Goal: Obtain resource: Download file/media

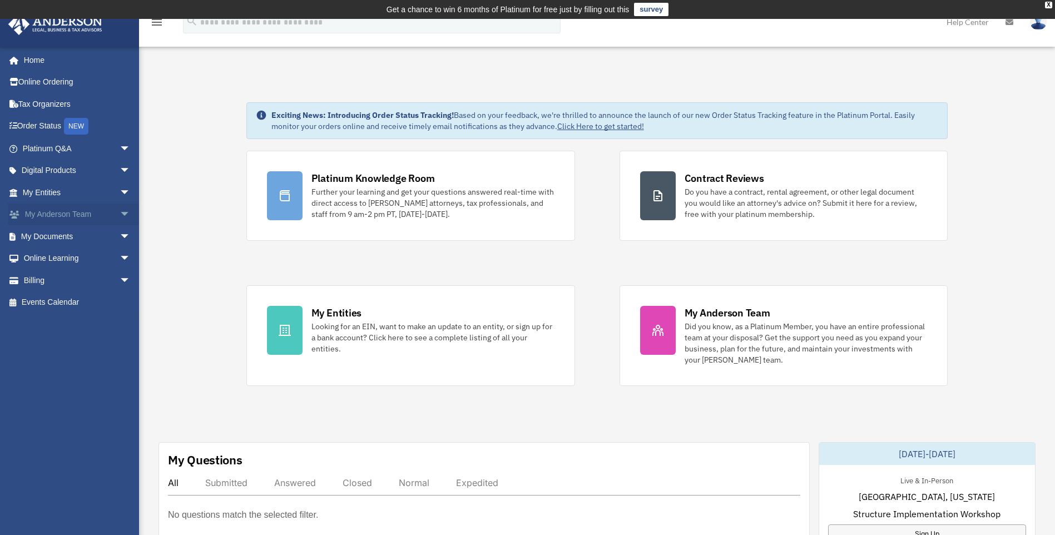
click at [120, 211] on span "arrow_drop_down" at bounding box center [131, 215] width 22 height 23
click at [120, 300] on span "arrow_drop_down" at bounding box center [131, 302] width 22 height 23
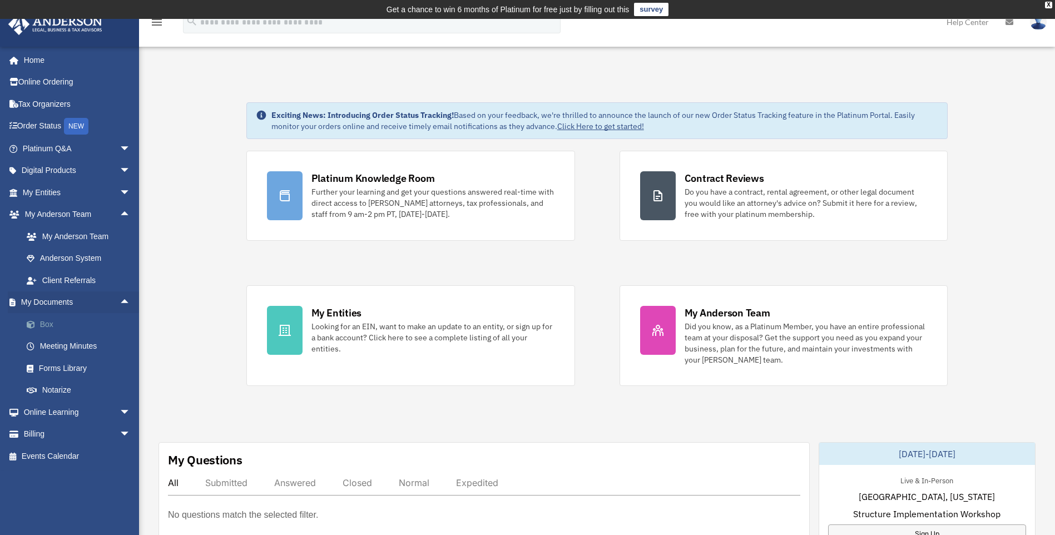
click at [52, 322] on link "Box" at bounding box center [82, 324] width 132 height 22
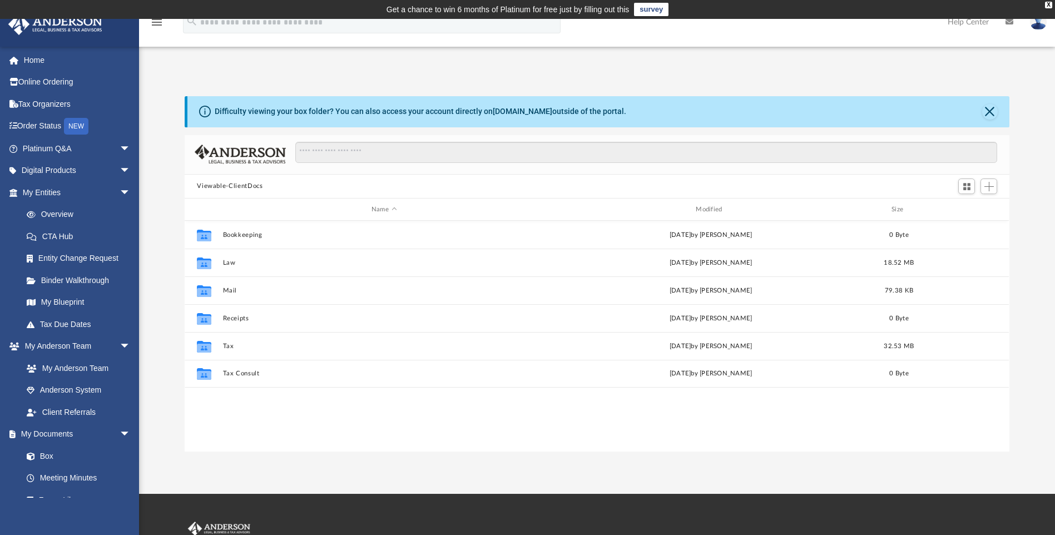
scroll to position [245, 817]
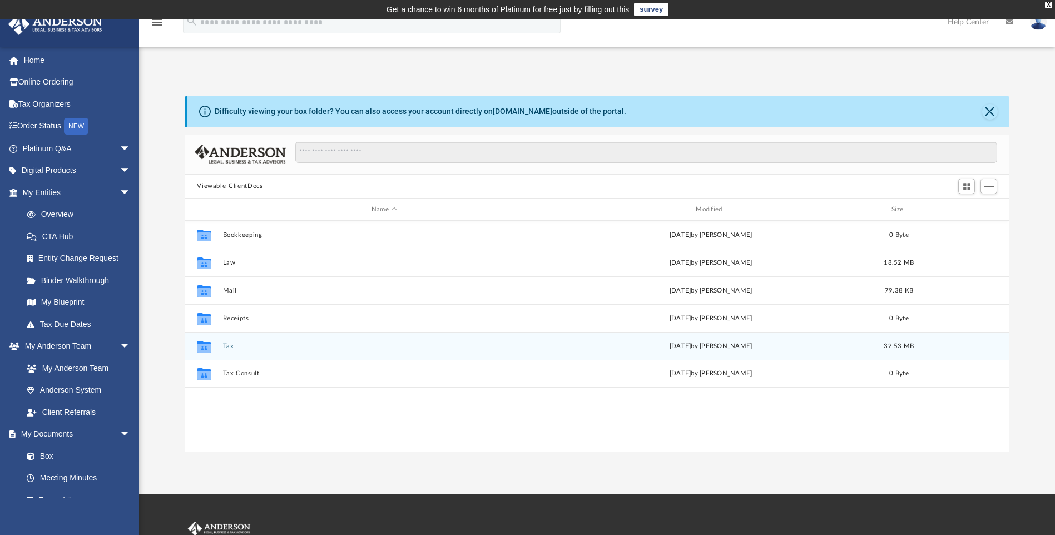
click at [223, 346] on button "Tax" at bounding box center [384, 346] width 322 height 7
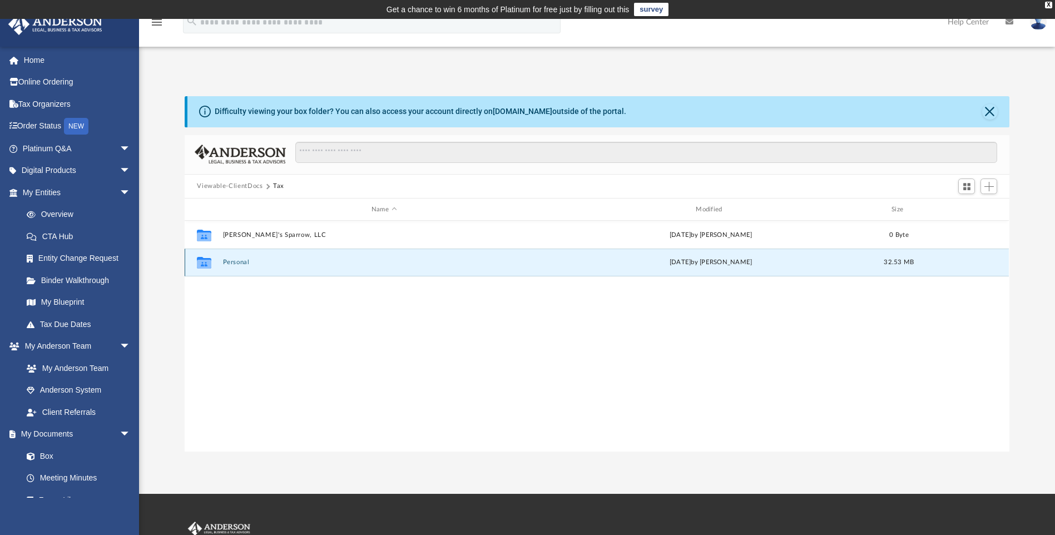
click at [234, 260] on button "Personal" at bounding box center [384, 262] width 322 height 7
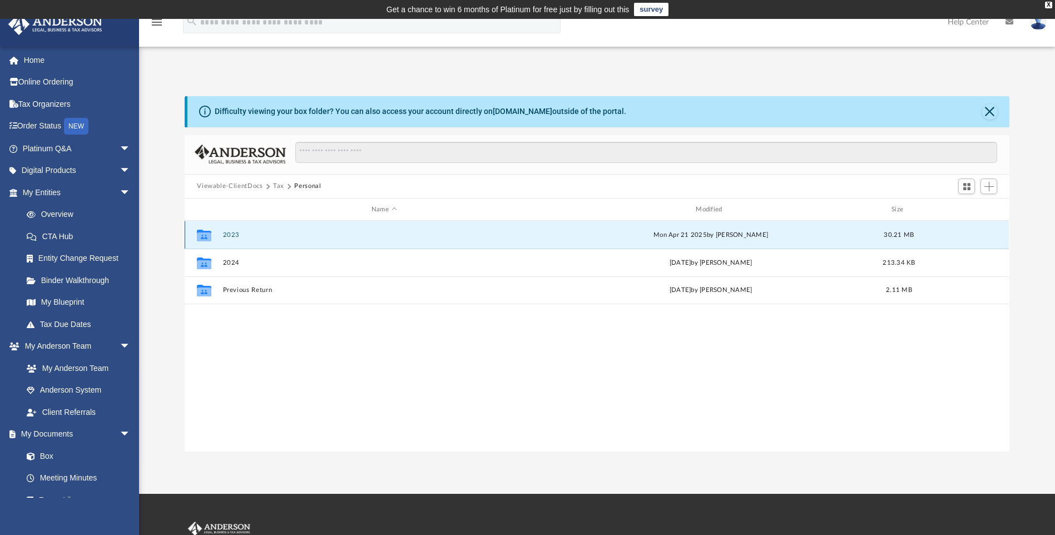
click at [231, 234] on button "2023" at bounding box center [384, 234] width 322 height 7
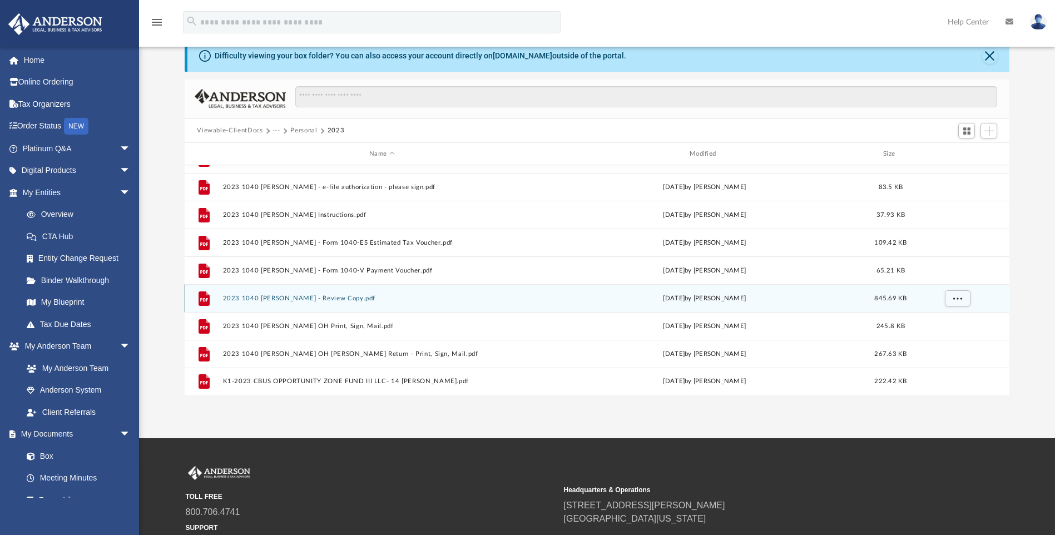
scroll to position [20, 0]
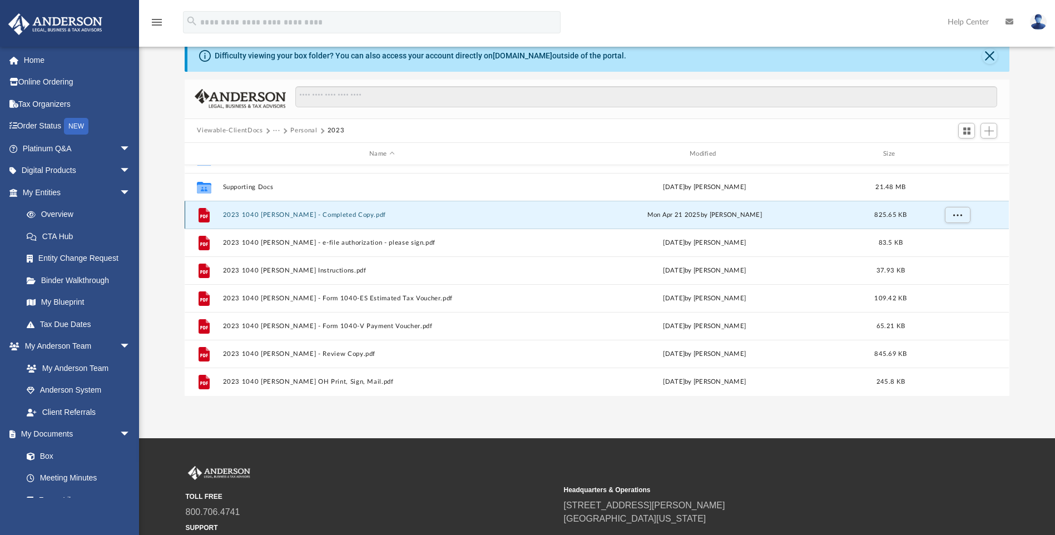
click at [335, 215] on button "2023 1040 Esposito, Heather - Completed Copy.pdf" at bounding box center [382, 214] width 318 height 7
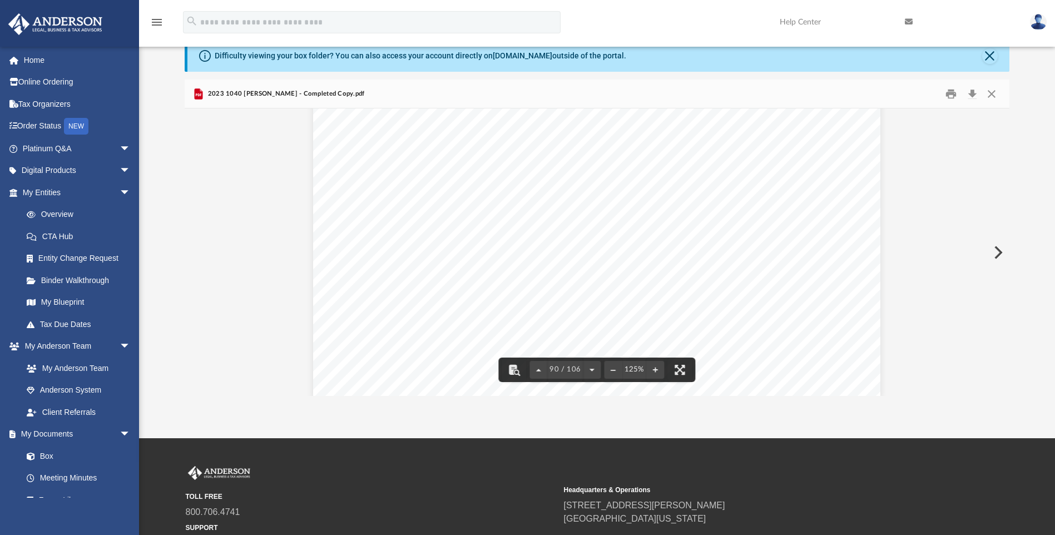
scroll to position [65383, 0]
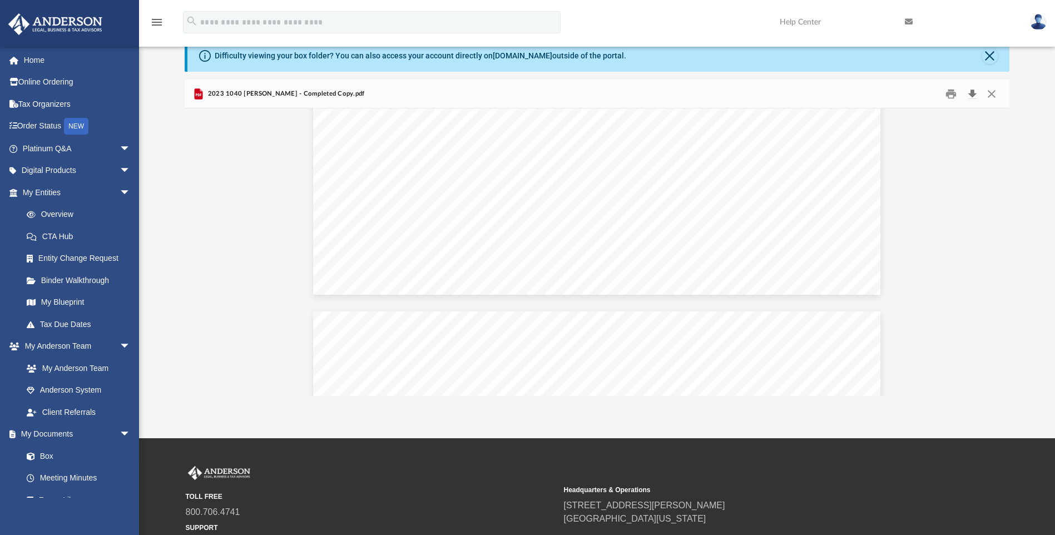
click at [973, 93] on button "Download" at bounding box center [972, 93] width 20 height 17
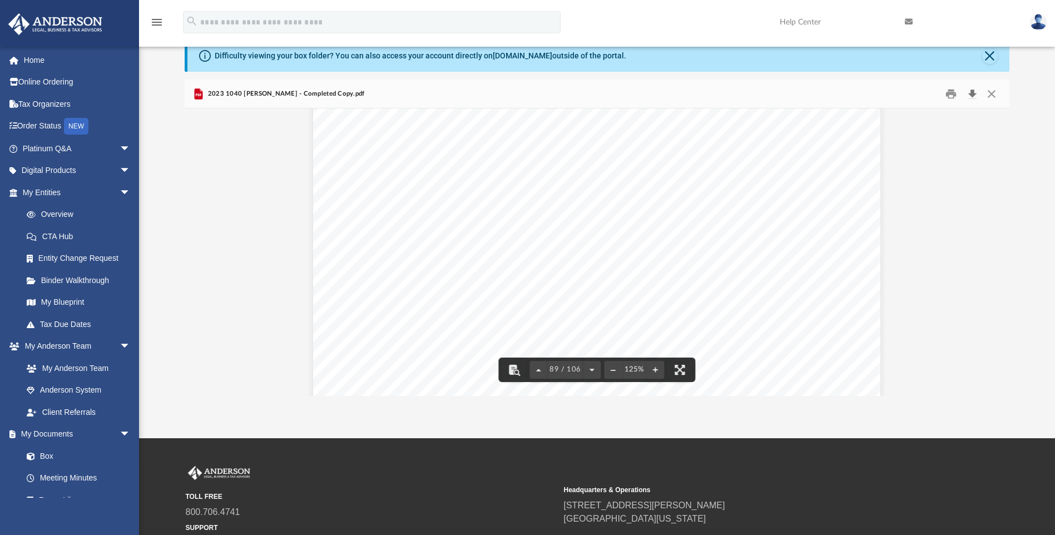
scroll to position [64548, 0]
click at [972, 93] on button "Download" at bounding box center [972, 93] width 20 height 17
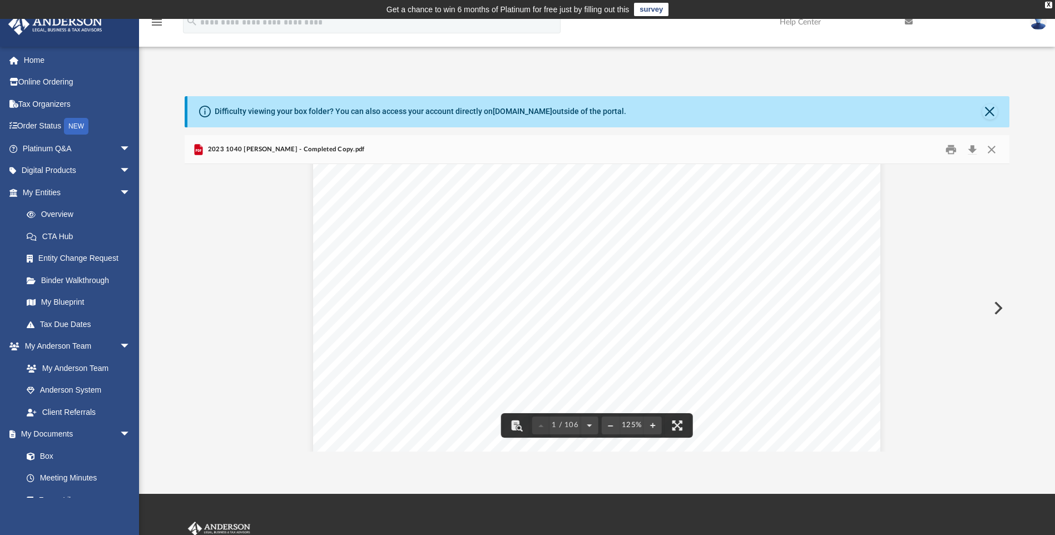
scroll to position [0, 0]
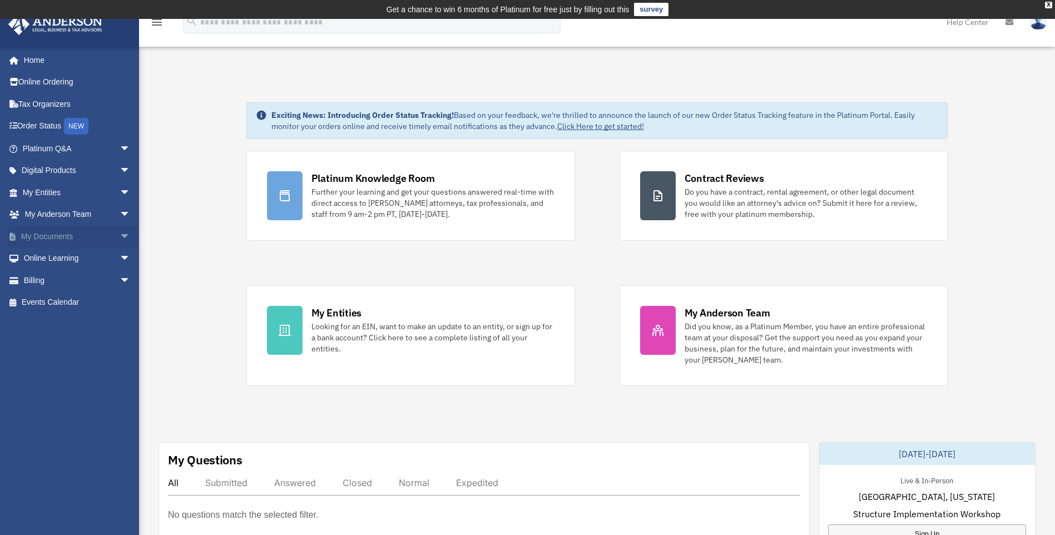
click at [120, 236] on span "arrow_drop_down" at bounding box center [131, 236] width 22 height 23
click at [41, 260] on link "Box" at bounding box center [82, 259] width 132 height 22
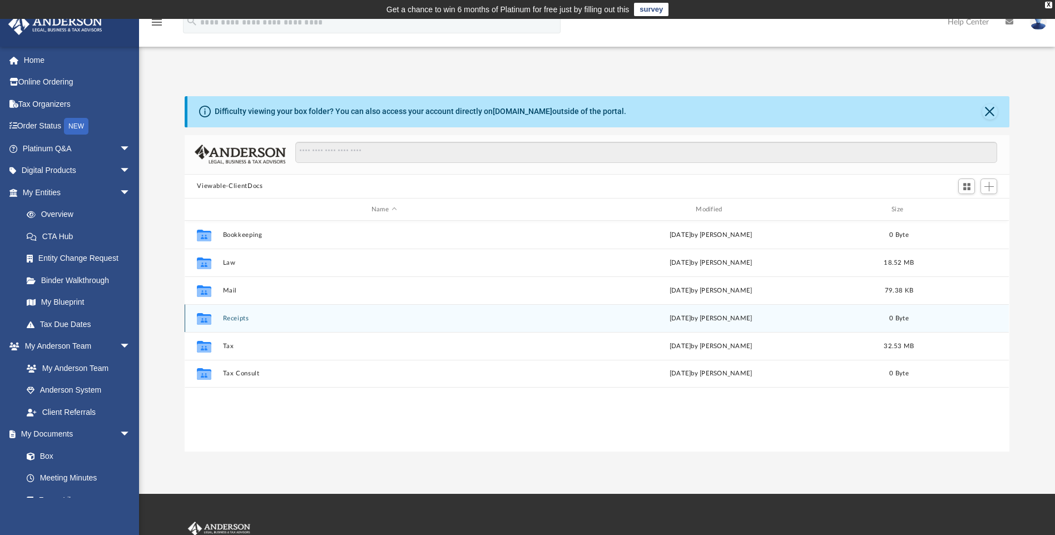
scroll to position [245, 817]
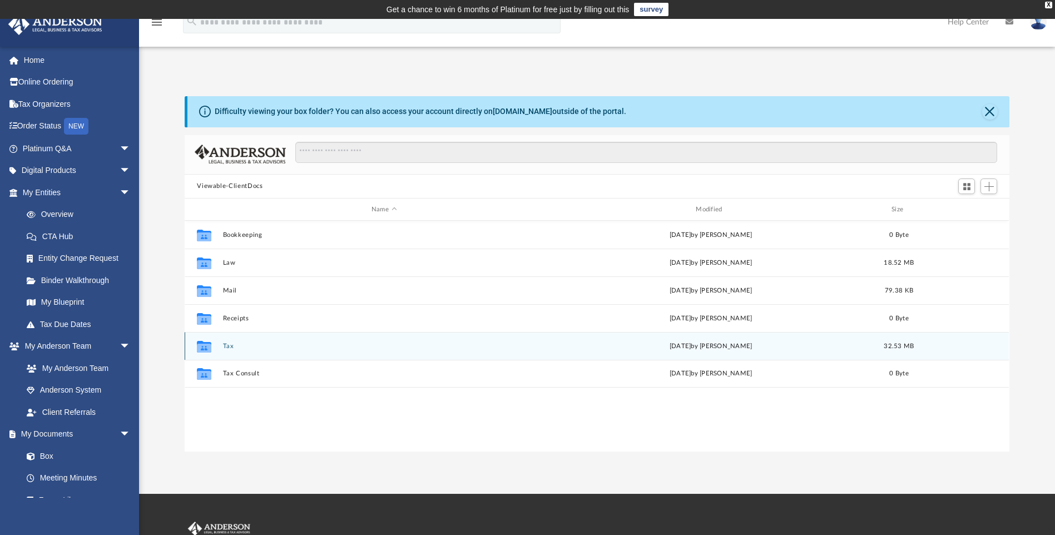
click at [222, 346] on div "Collaborated Folder Tax [DATE] by [PERSON_NAME] 32.53 MB" at bounding box center [597, 346] width 824 height 28
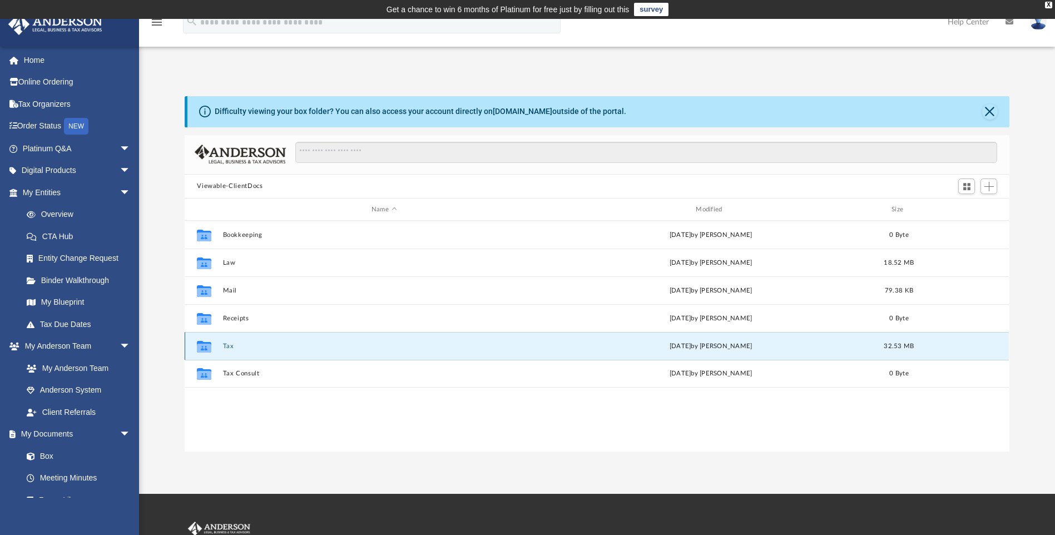
click at [226, 344] on button "Tax" at bounding box center [384, 346] width 322 height 7
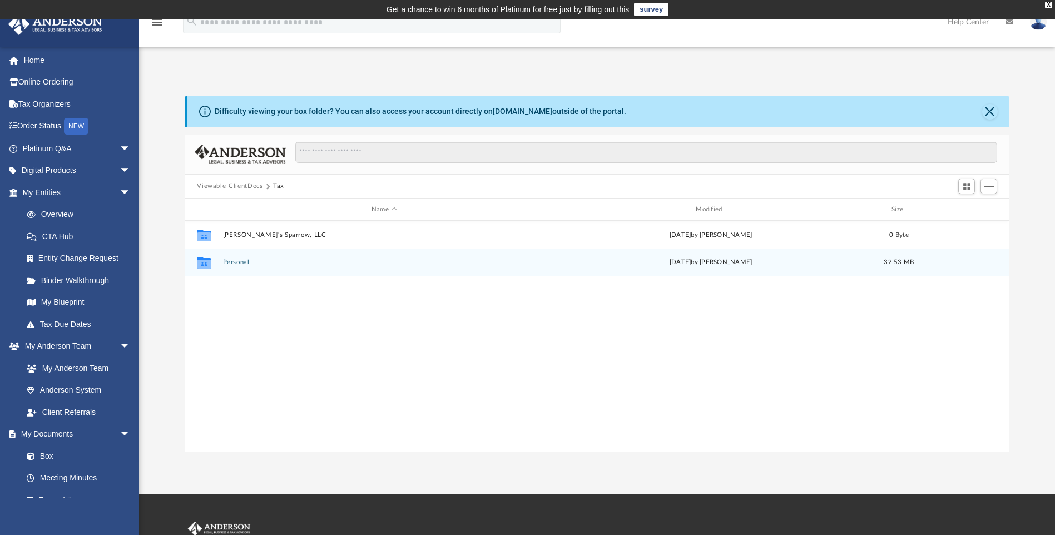
click at [247, 258] on div "Collaborated Folder Personal [DATE] by [PERSON_NAME] 32.53 MB" at bounding box center [597, 263] width 824 height 28
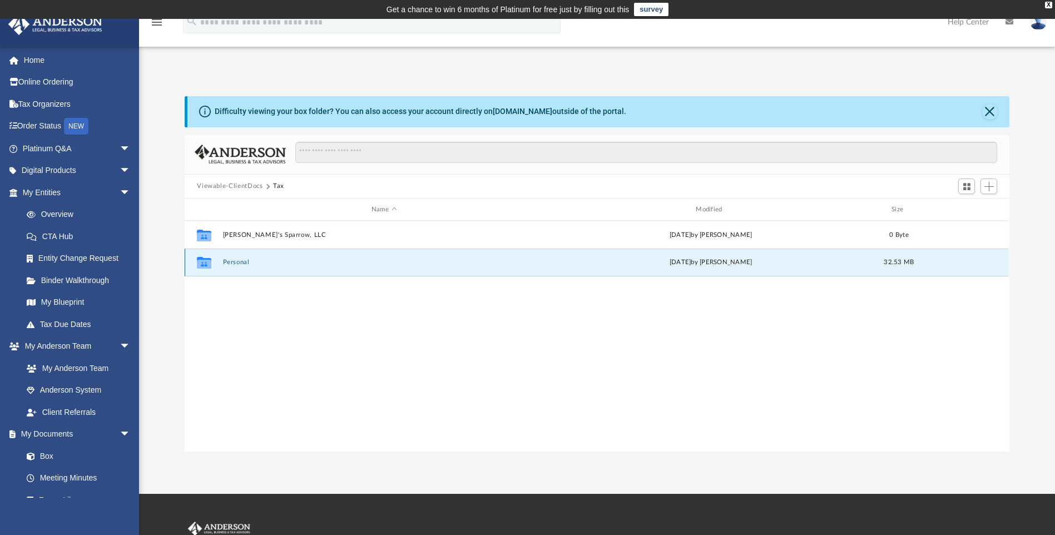
click at [247, 261] on button "Personal" at bounding box center [384, 262] width 322 height 7
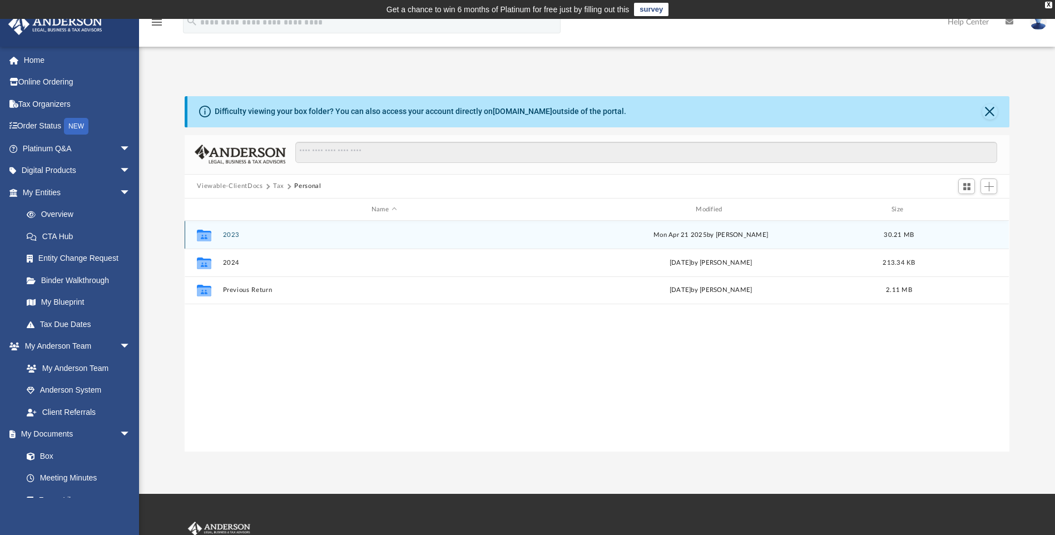
click at [233, 234] on button "2023" at bounding box center [384, 234] width 322 height 7
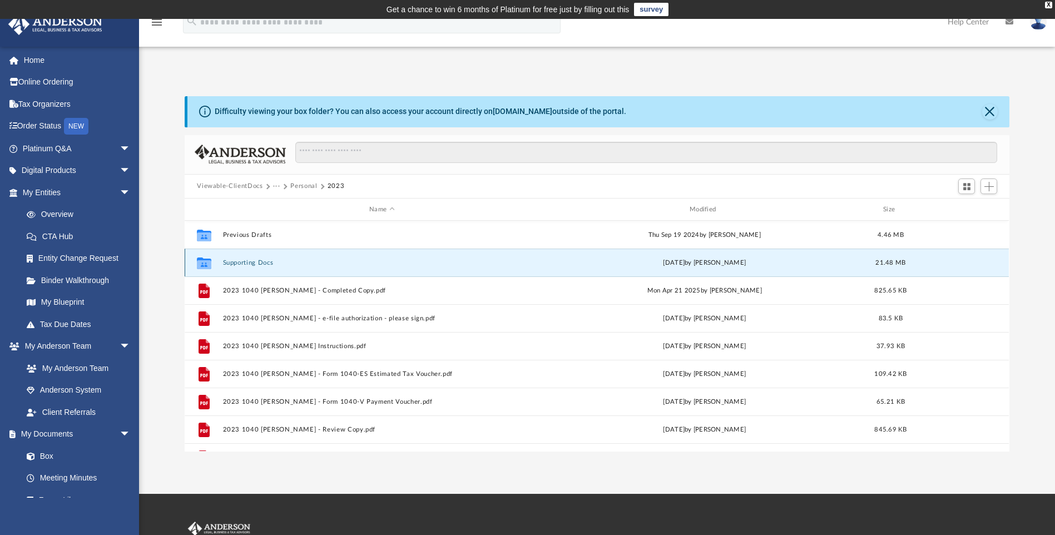
click at [255, 260] on button "Supporting Docs" at bounding box center [382, 262] width 318 height 7
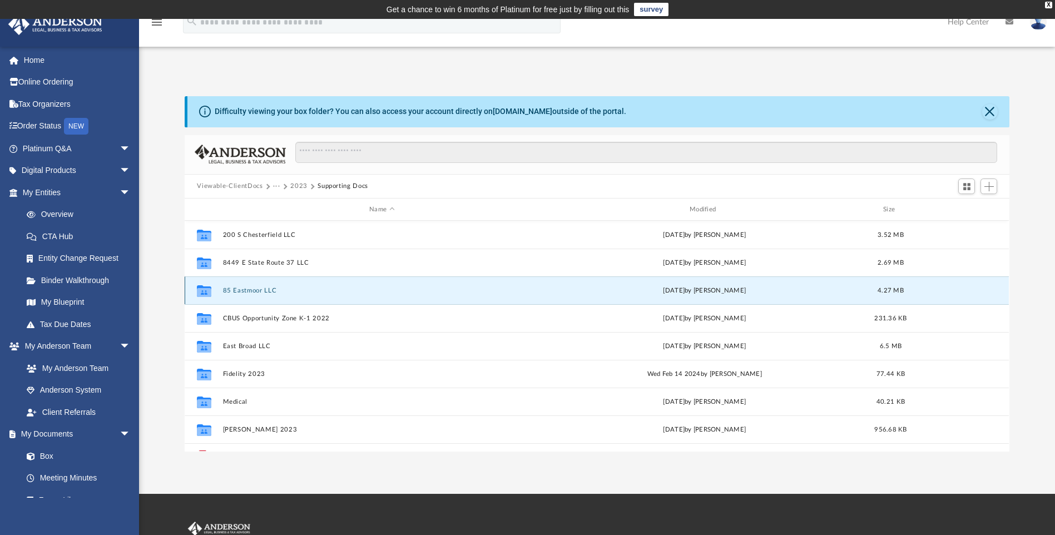
click at [254, 289] on button "85 Eastmoor LLC" at bounding box center [382, 290] width 318 height 7
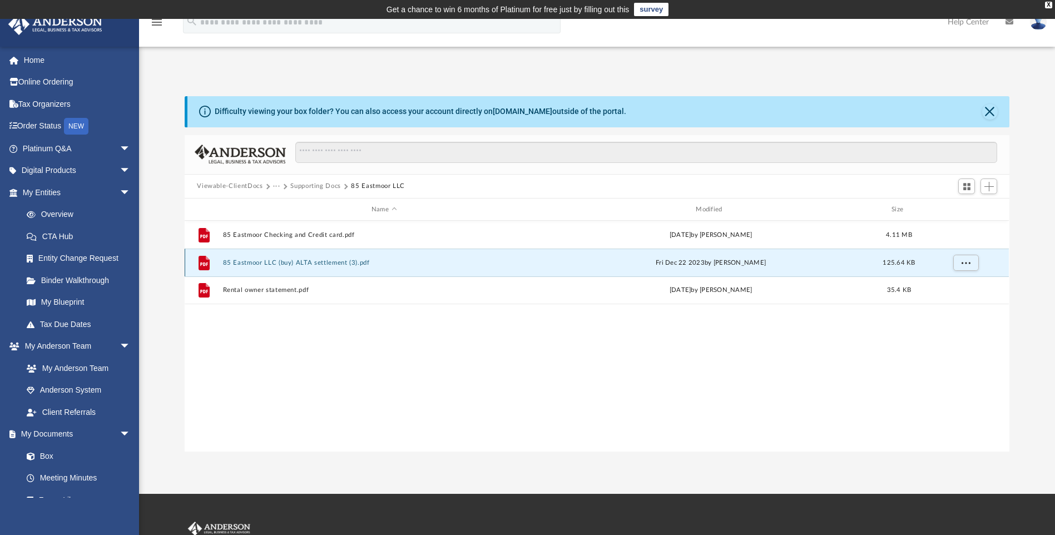
click at [330, 260] on button "85 Eastmoor LLC (buy) ALTA settlement (3).pdf" at bounding box center [384, 262] width 322 height 7
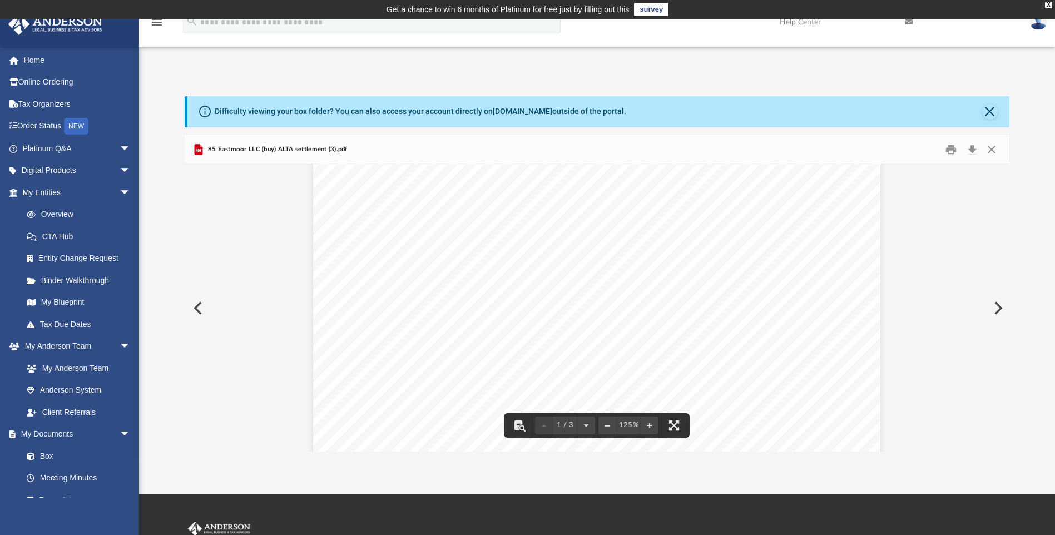
scroll to position [0, 0]
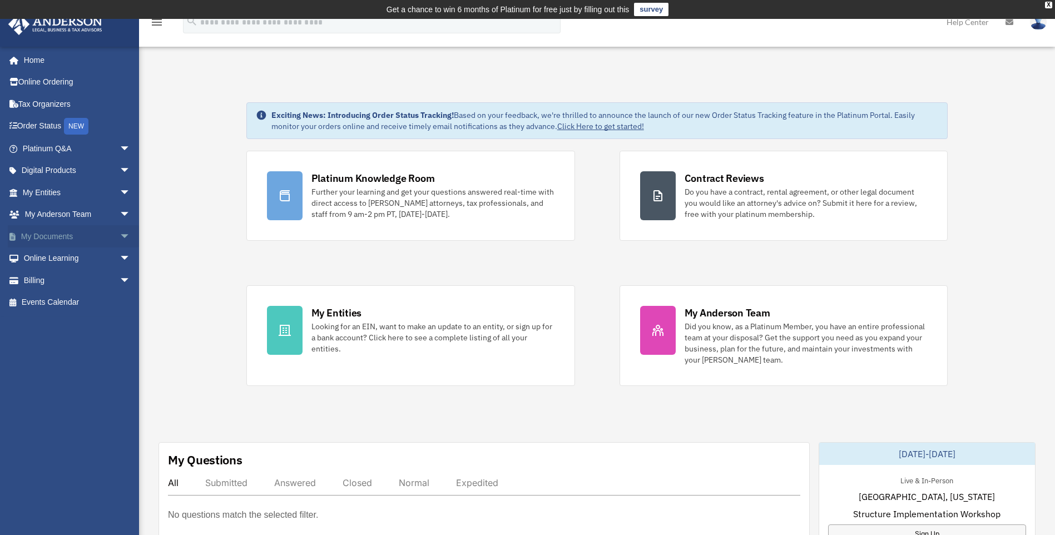
click at [120, 236] on span "arrow_drop_down" at bounding box center [131, 236] width 22 height 23
click at [48, 255] on link "Box" at bounding box center [82, 259] width 132 height 22
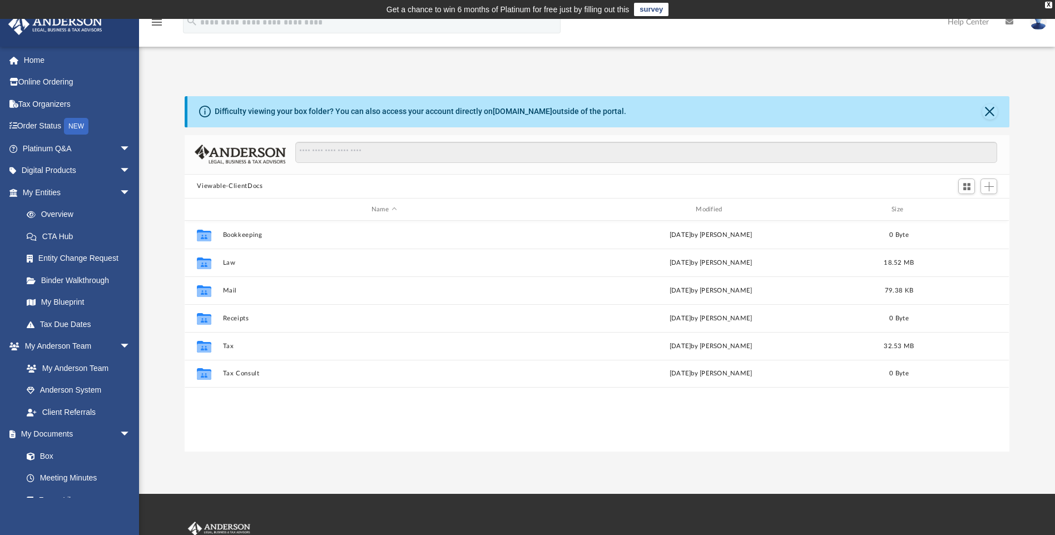
scroll to position [245, 817]
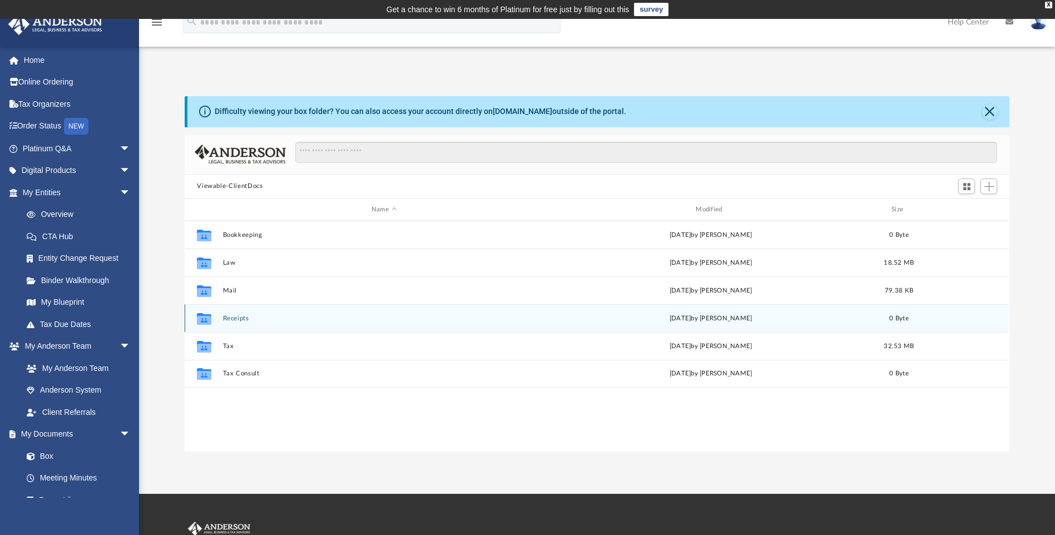
click at [230, 317] on button "Receipts" at bounding box center [384, 318] width 322 height 7
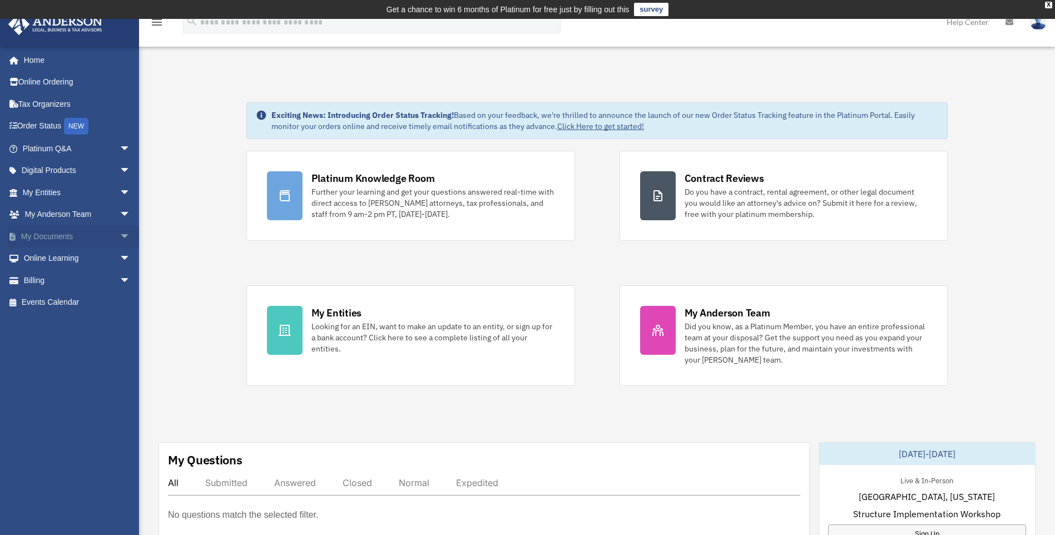
click at [120, 234] on span "arrow_drop_down" at bounding box center [131, 236] width 22 height 23
click at [46, 255] on link "Box" at bounding box center [82, 259] width 132 height 22
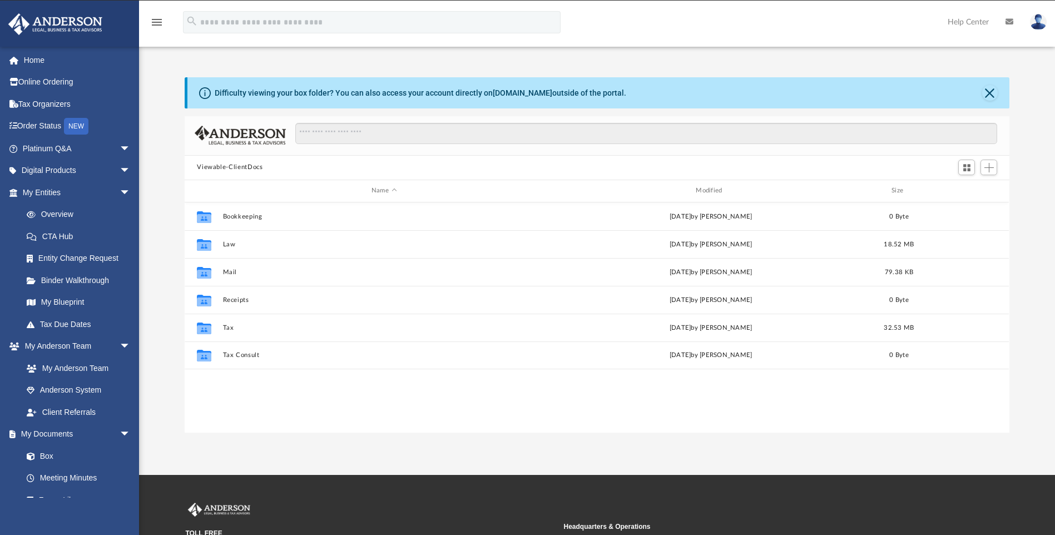
scroll to position [245, 817]
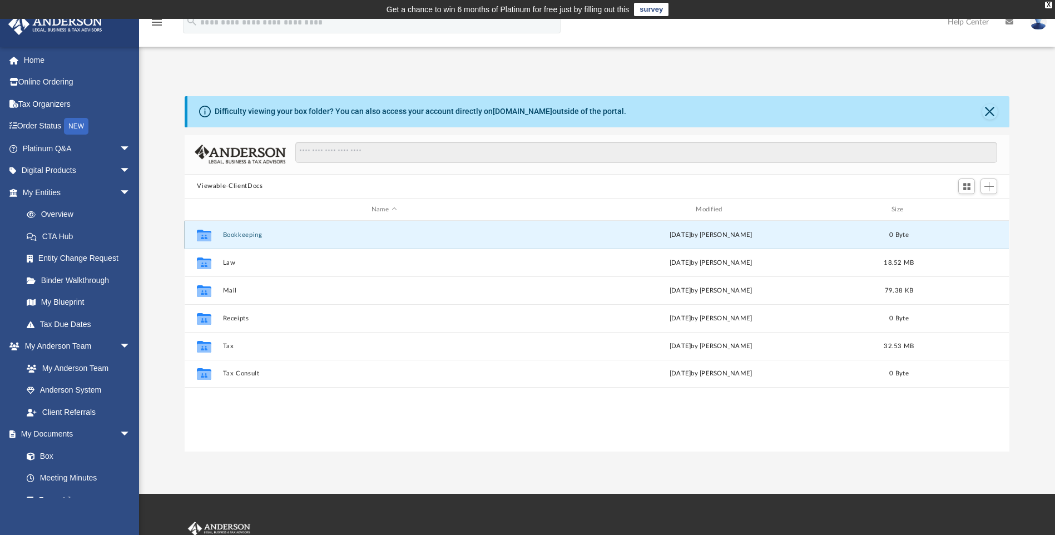
click at [246, 233] on button "Bookkeeping" at bounding box center [384, 234] width 322 height 7
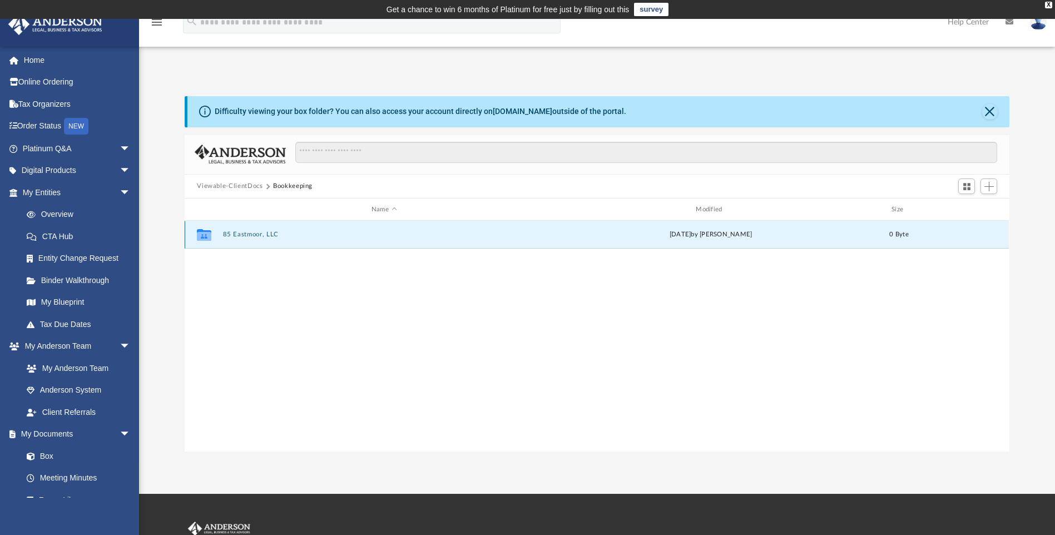
click at [257, 231] on button "85 Eastmoor, LLC" at bounding box center [384, 234] width 322 height 7
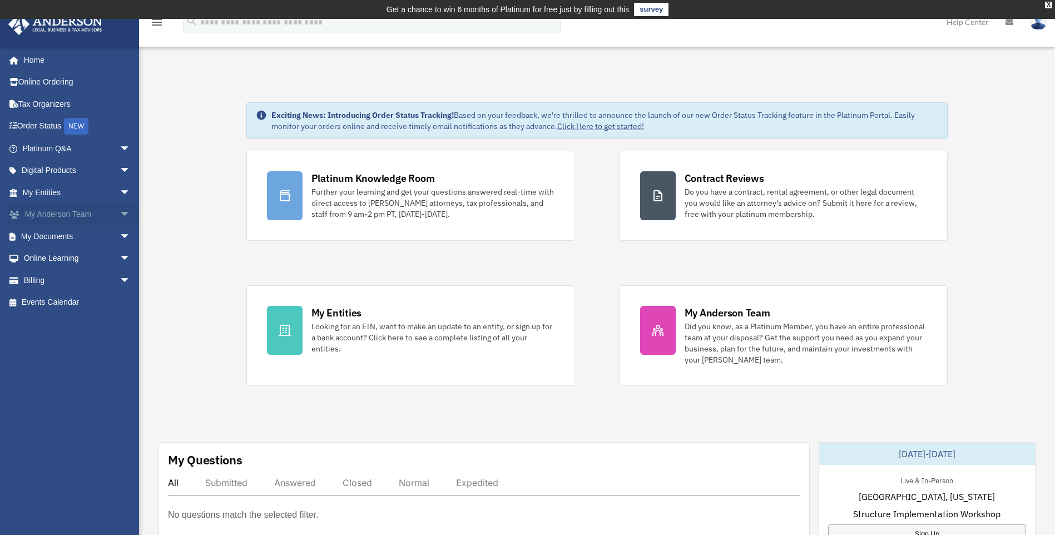
click at [120, 212] on span "arrow_drop_down" at bounding box center [131, 215] width 22 height 23
click at [63, 299] on link "My Documents arrow_drop_down" at bounding box center [78, 302] width 140 height 22
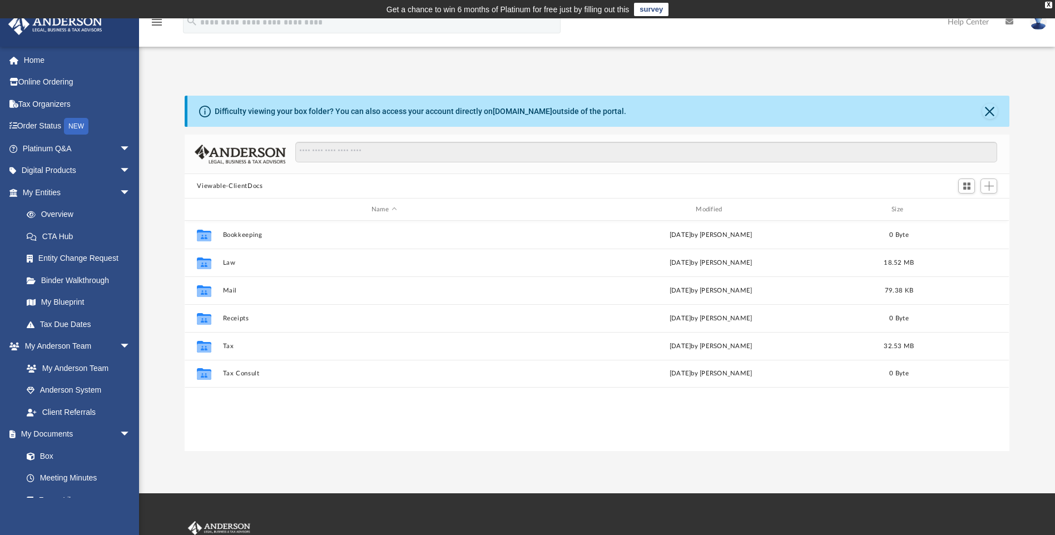
scroll to position [245, 817]
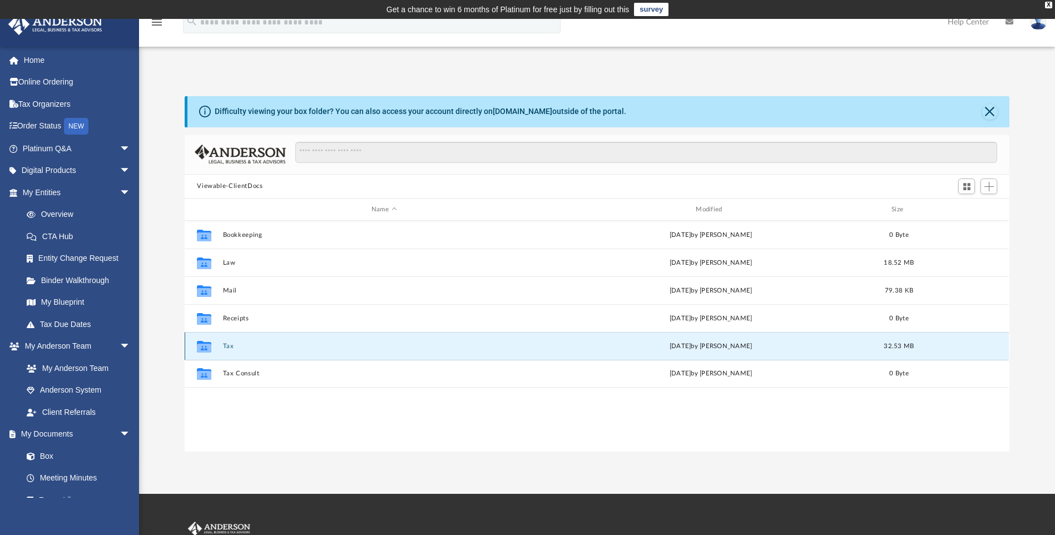
click at [225, 346] on button "Tax" at bounding box center [384, 346] width 322 height 7
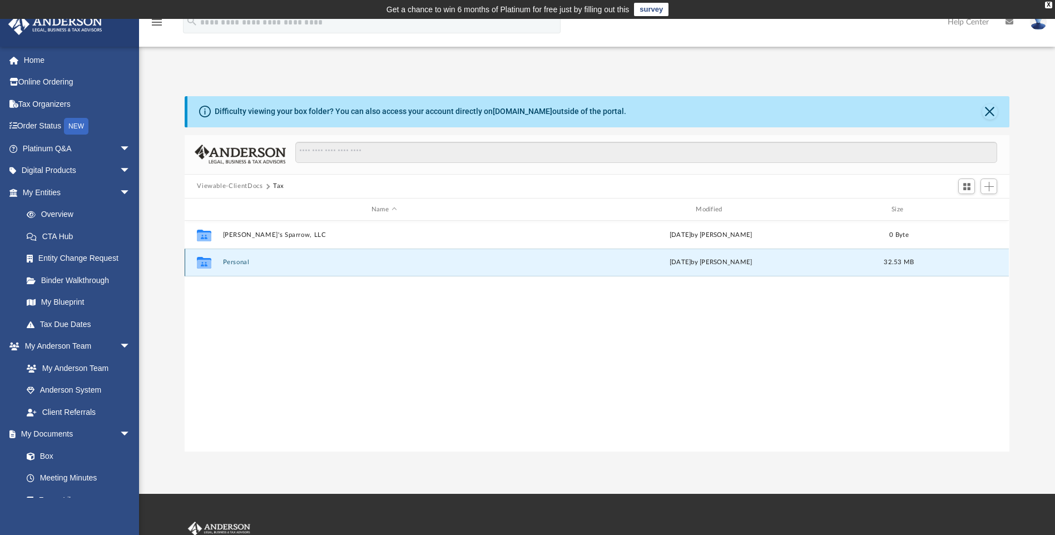
click at [236, 260] on button "Personal" at bounding box center [384, 262] width 322 height 7
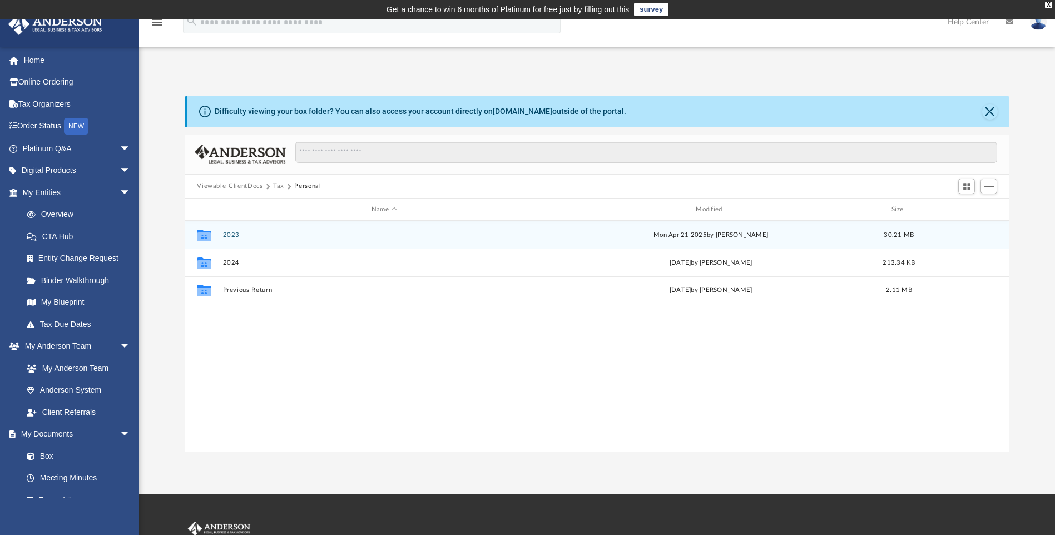
click at [231, 236] on button "2023" at bounding box center [384, 234] width 322 height 7
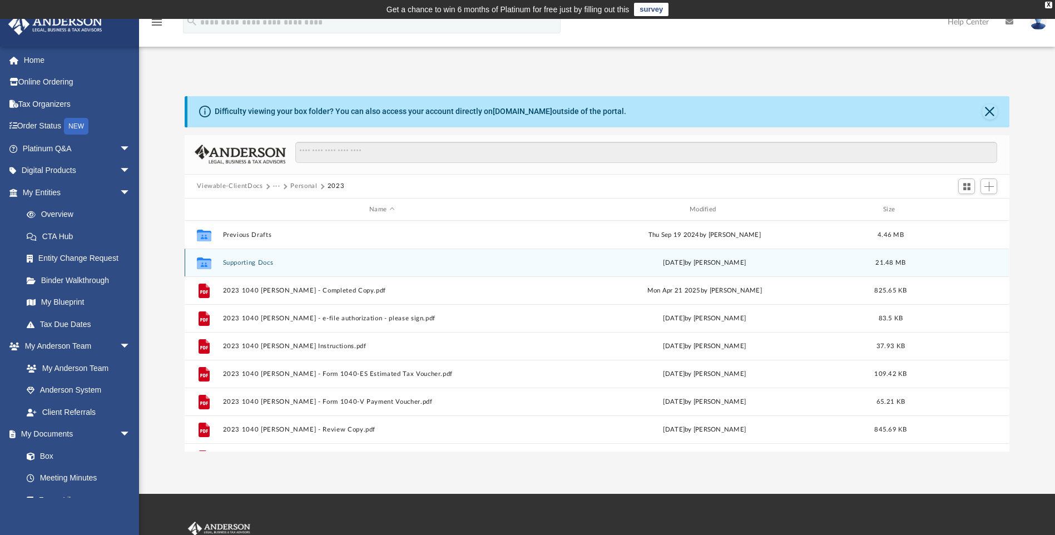
click at [254, 261] on button "Supporting Docs" at bounding box center [382, 262] width 318 height 7
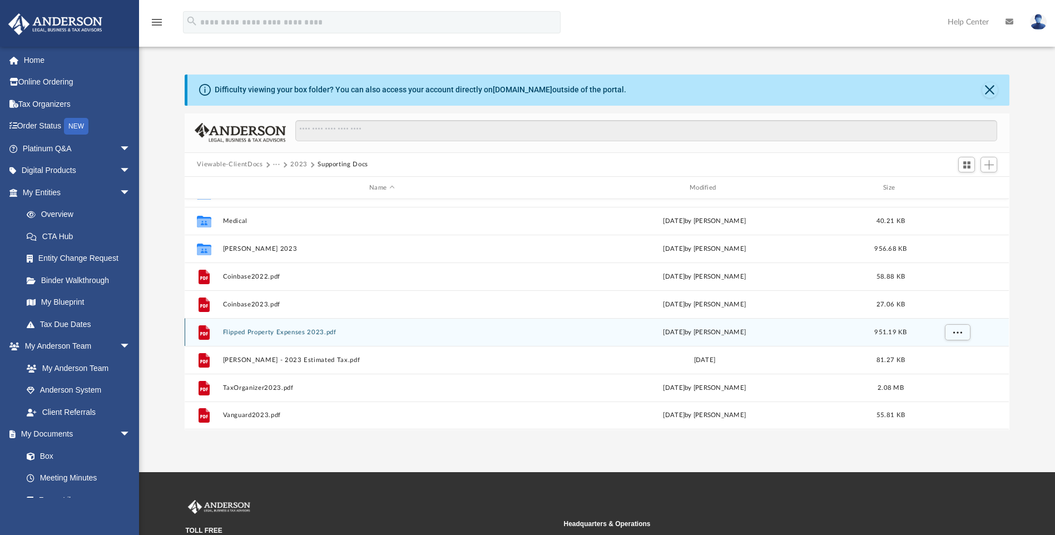
scroll to position [56, 0]
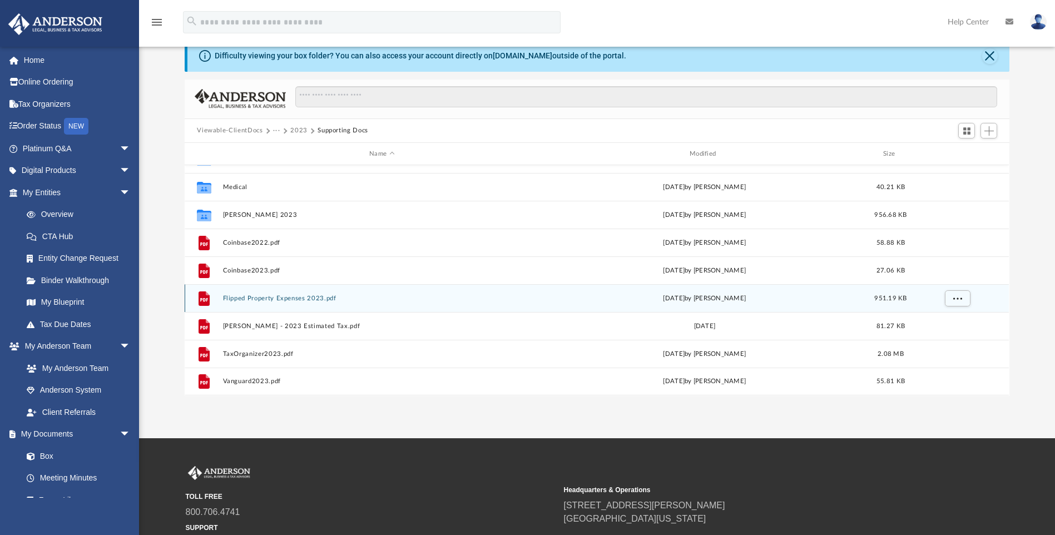
click at [313, 297] on button "Flipped Property Expenses 2023.pdf" at bounding box center [382, 298] width 318 height 7
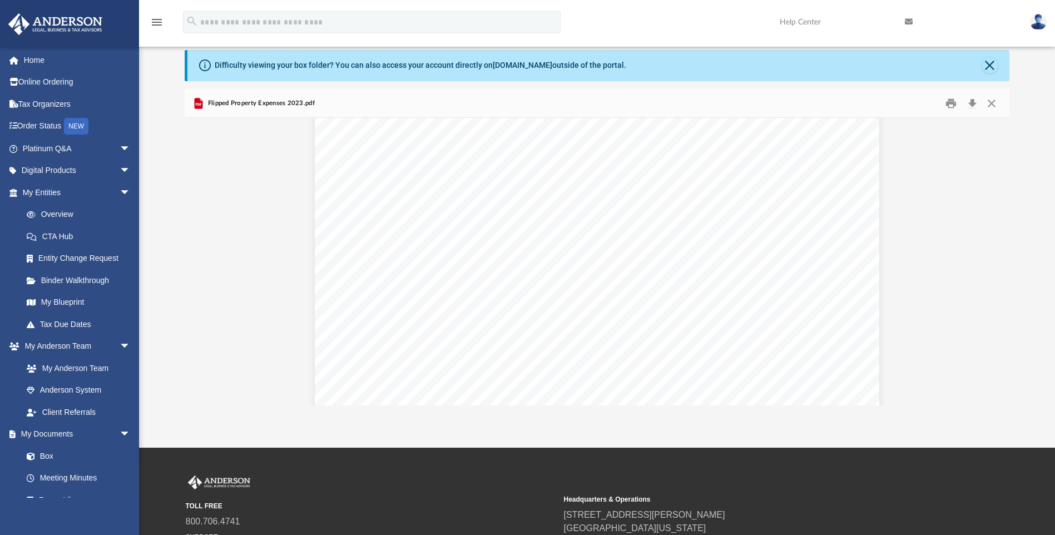
scroll to position [2974, 0]
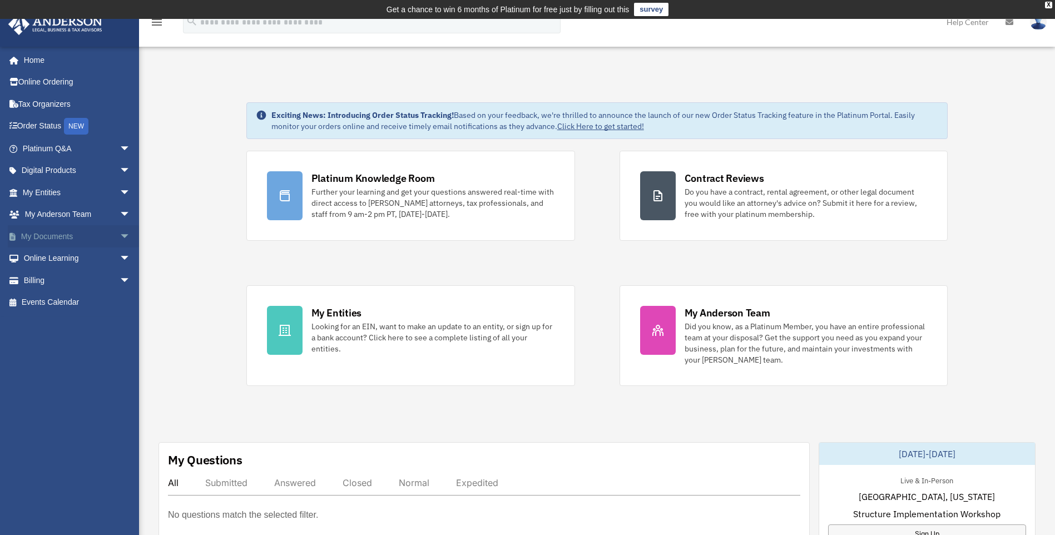
click at [120, 234] on span "arrow_drop_down" at bounding box center [131, 236] width 22 height 23
click at [44, 256] on link "Box" at bounding box center [82, 259] width 132 height 22
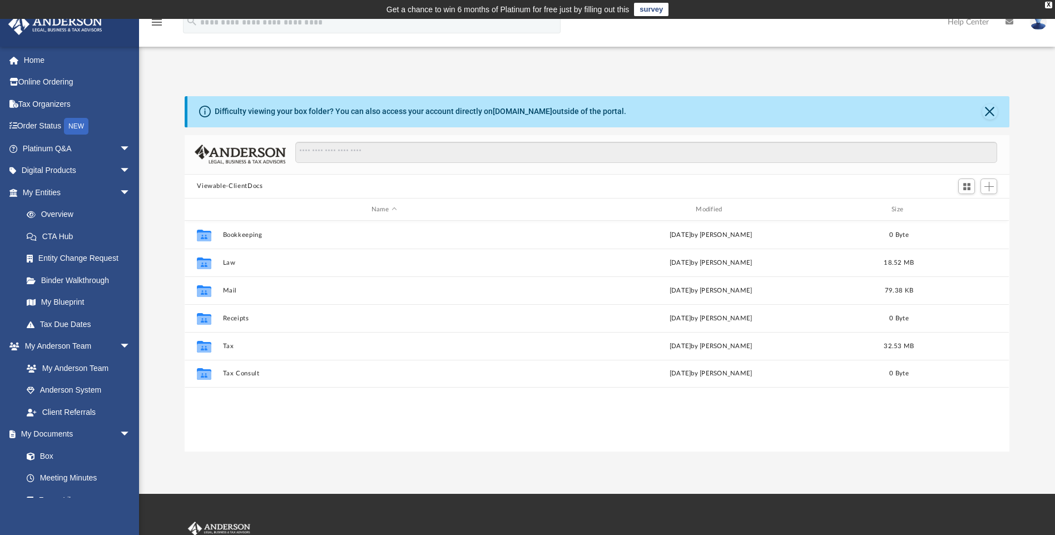
scroll to position [245, 817]
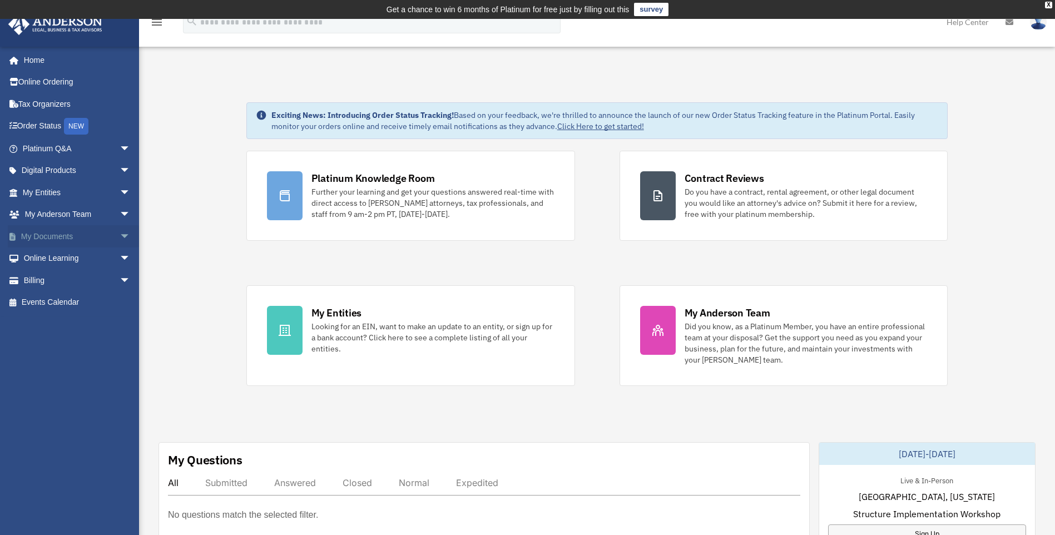
click at [120, 233] on span "arrow_drop_down" at bounding box center [131, 236] width 22 height 23
click at [49, 258] on link "Box" at bounding box center [82, 259] width 132 height 22
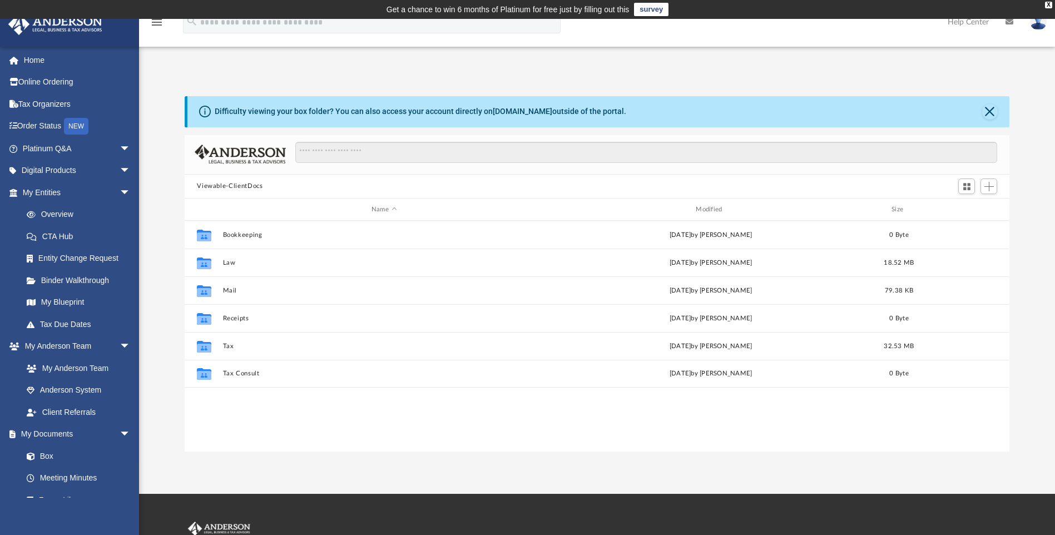
scroll to position [245, 817]
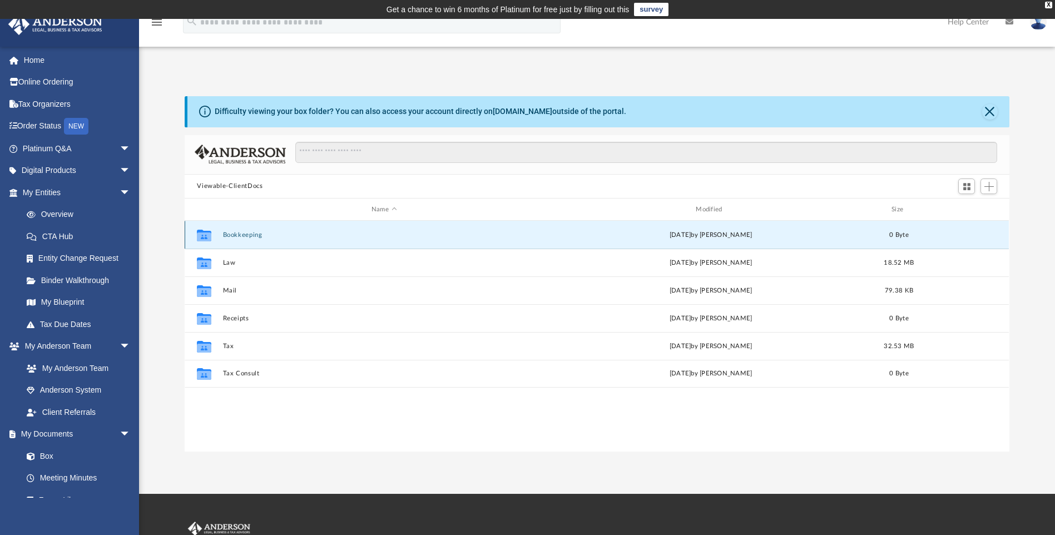
click at [253, 232] on button "Bookkeeping" at bounding box center [384, 234] width 322 height 7
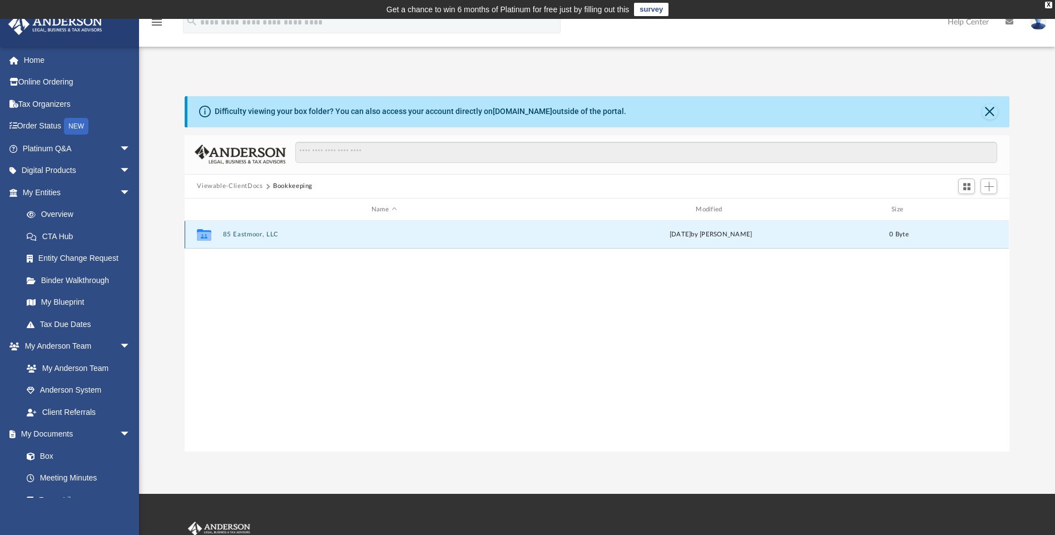
click at [261, 234] on button "85 Eastmoor, LLC" at bounding box center [384, 234] width 322 height 7
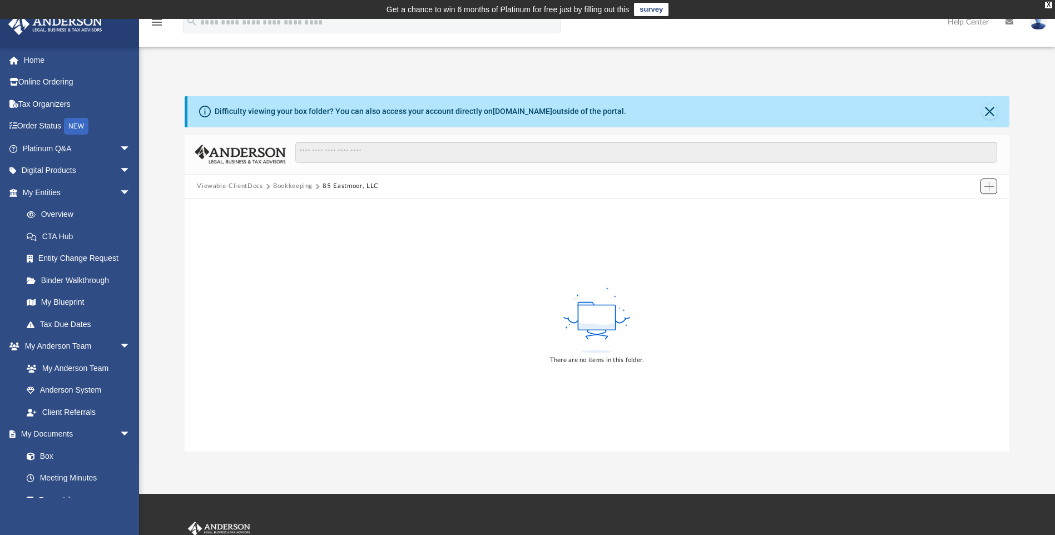
click at [991, 182] on span "Add" at bounding box center [988, 186] width 9 height 9
click at [969, 207] on li "Upload" at bounding box center [974, 209] width 36 height 12
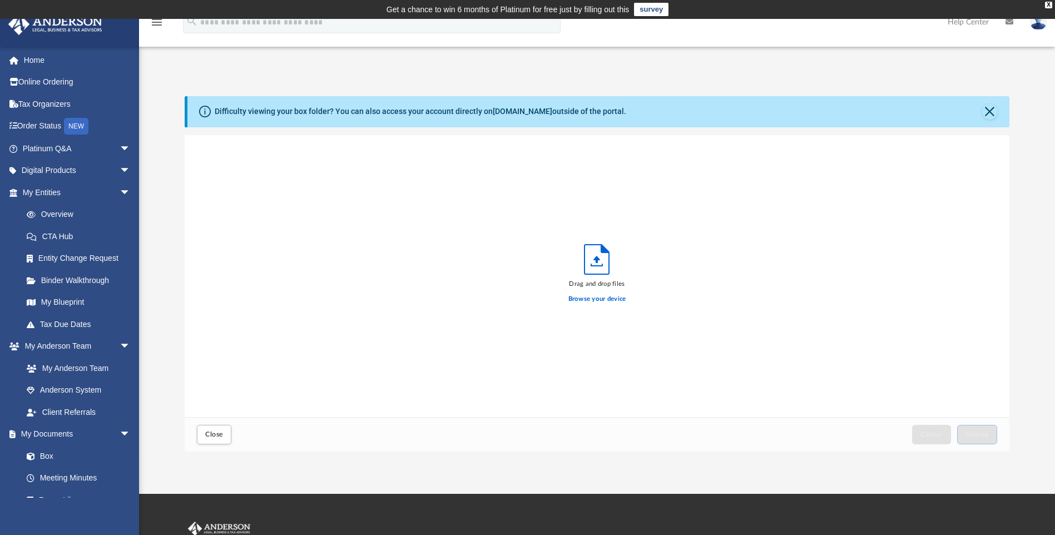
scroll to position [274, 817]
click at [602, 299] on label "Browse your device" at bounding box center [597, 299] width 58 height 10
click at [0, 0] on input "Browse your device" at bounding box center [0, 0] width 0 height 0
click at [992, 434] on button "Upload" at bounding box center [977, 434] width 40 height 19
click at [986, 112] on button "Close" at bounding box center [990, 112] width 16 height 16
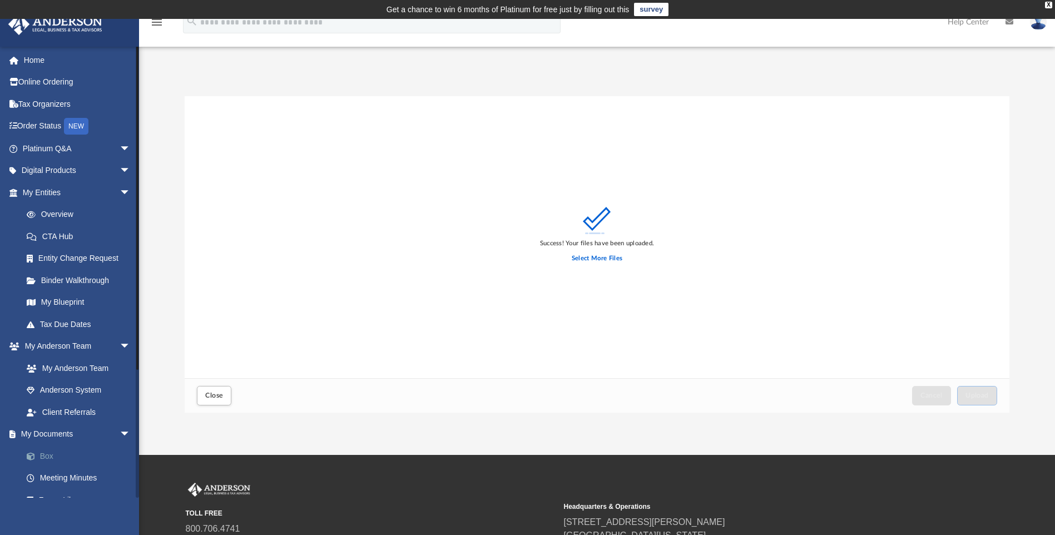
click at [43, 452] on link "Box" at bounding box center [82, 456] width 132 height 22
click at [41, 457] on link "Box" at bounding box center [82, 456] width 132 height 22
click at [212, 393] on span "Close" at bounding box center [214, 395] width 18 height 7
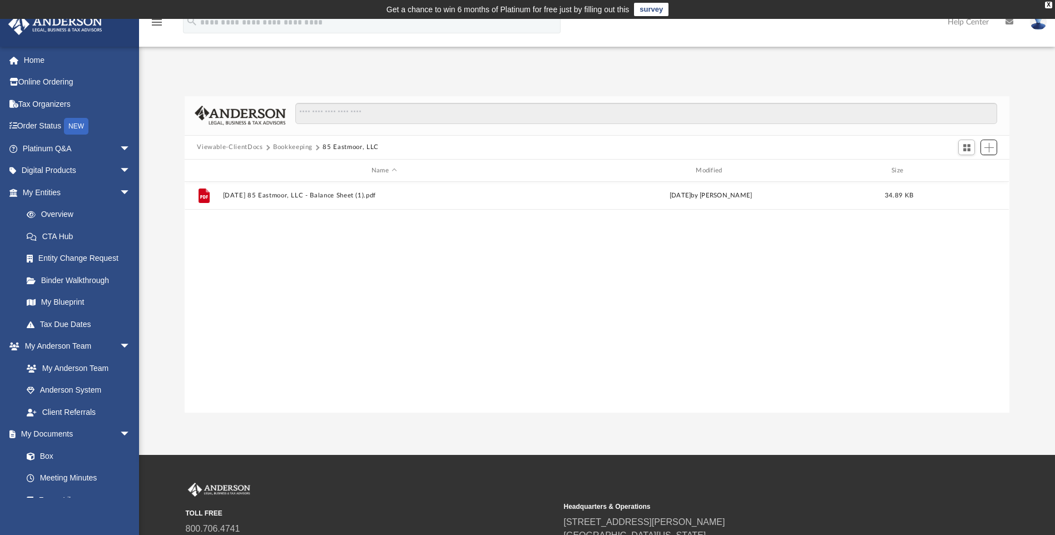
scroll to position [245, 817]
click at [44, 454] on link "Box" at bounding box center [82, 456] width 132 height 22
click at [42, 458] on link "Box" at bounding box center [82, 456] width 132 height 22
click at [285, 145] on button "Bookkeeping" at bounding box center [292, 147] width 39 height 10
click at [251, 146] on button "Viewable-ClientDocs" at bounding box center [230, 147] width 66 height 10
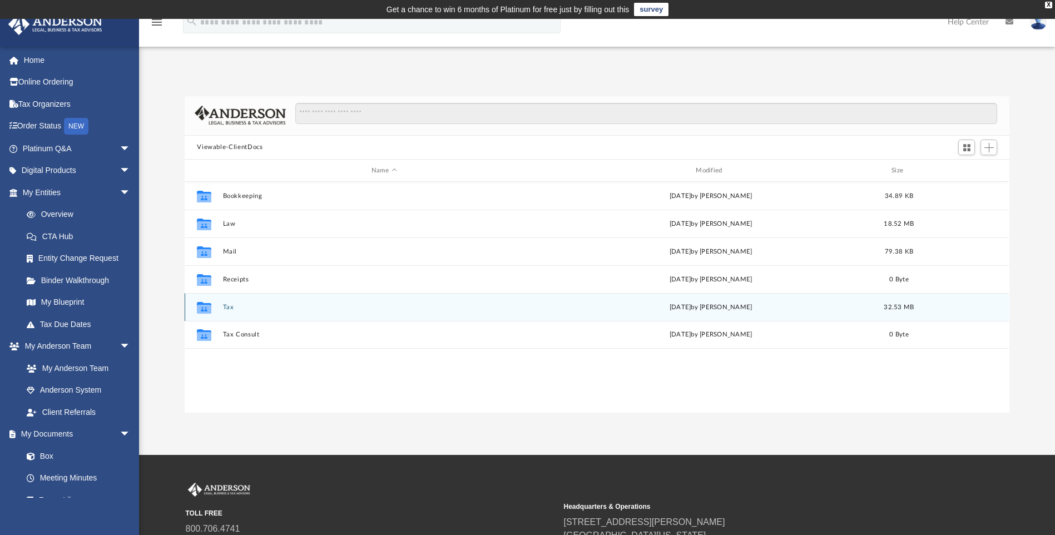
click at [230, 307] on button "Tax" at bounding box center [384, 307] width 322 height 7
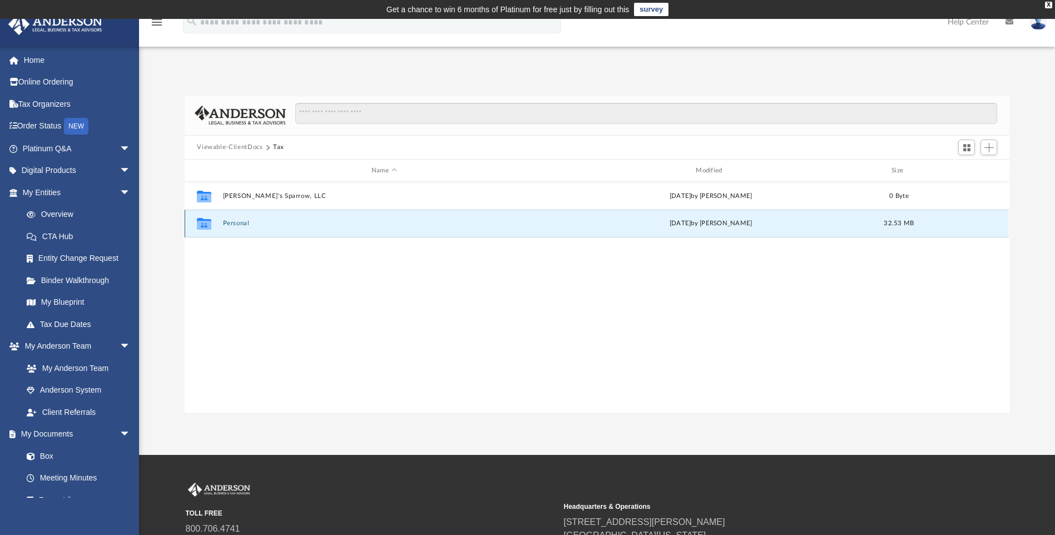
click at [248, 224] on button "Personal" at bounding box center [384, 223] width 322 height 7
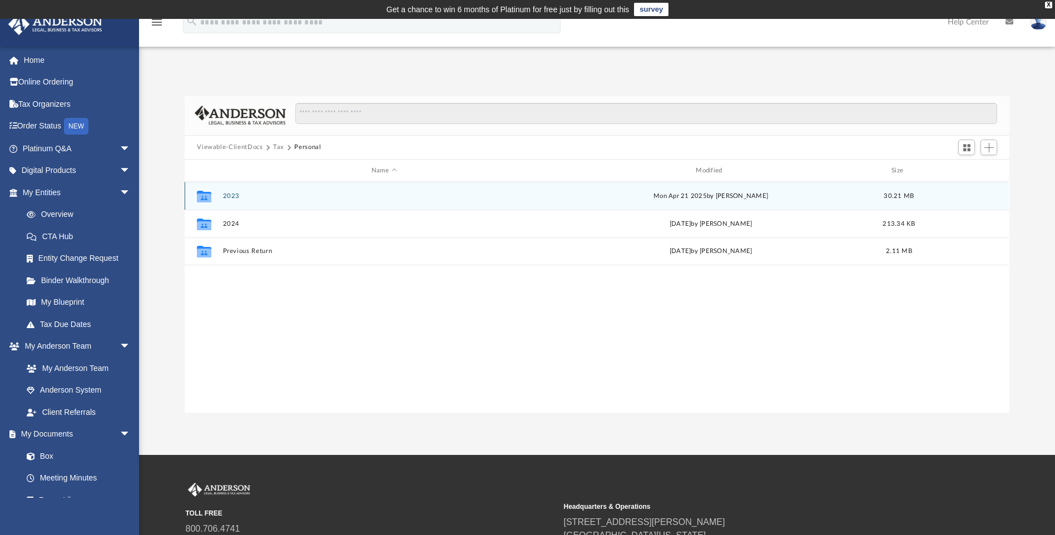
click at [229, 193] on button "2023" at bounding box center [384, 195] width 322 height 7
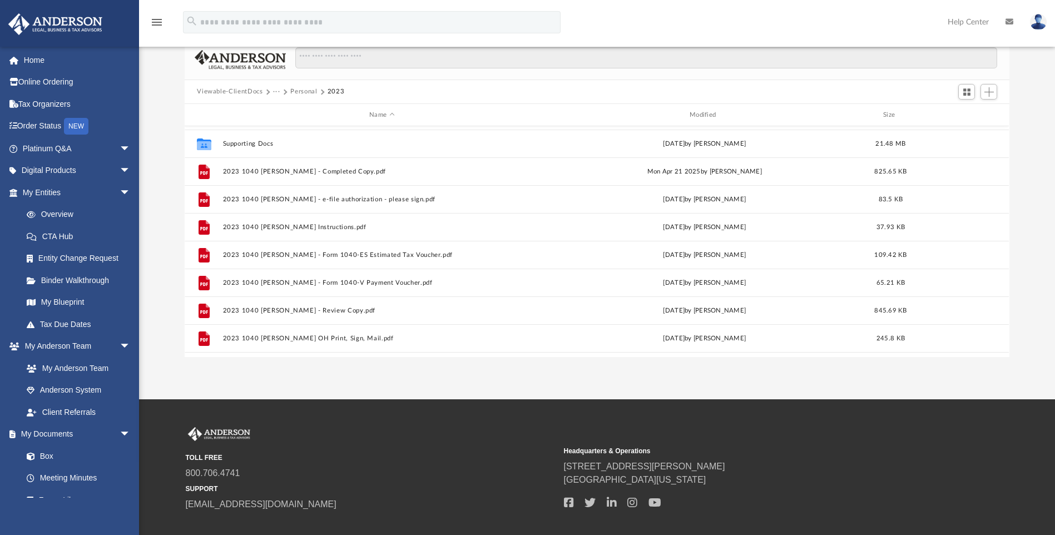
scroll to position [0, 0]
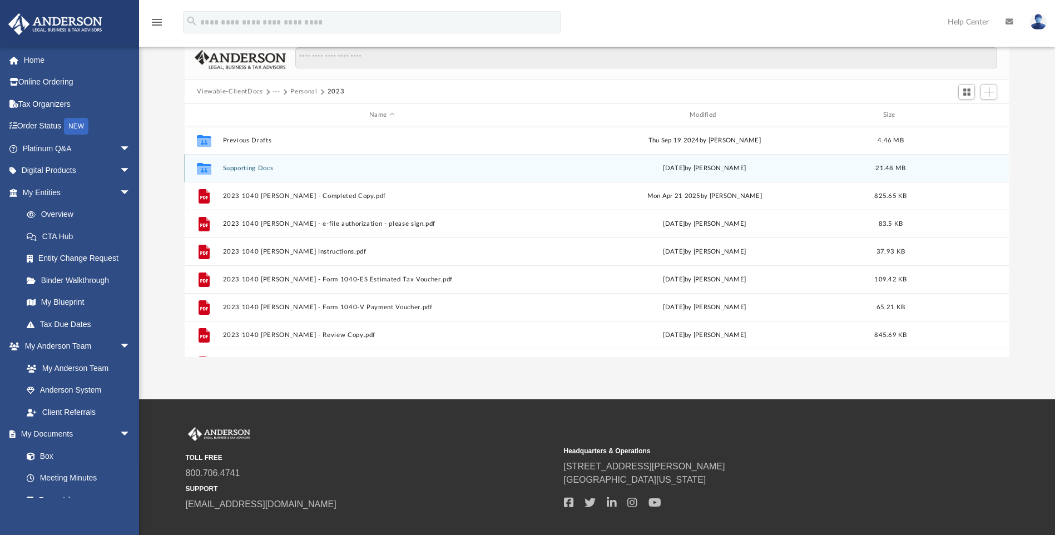
click at [249, 168] on button "Supporting Docs" at bounding box center [382, 168] width 318 height 7
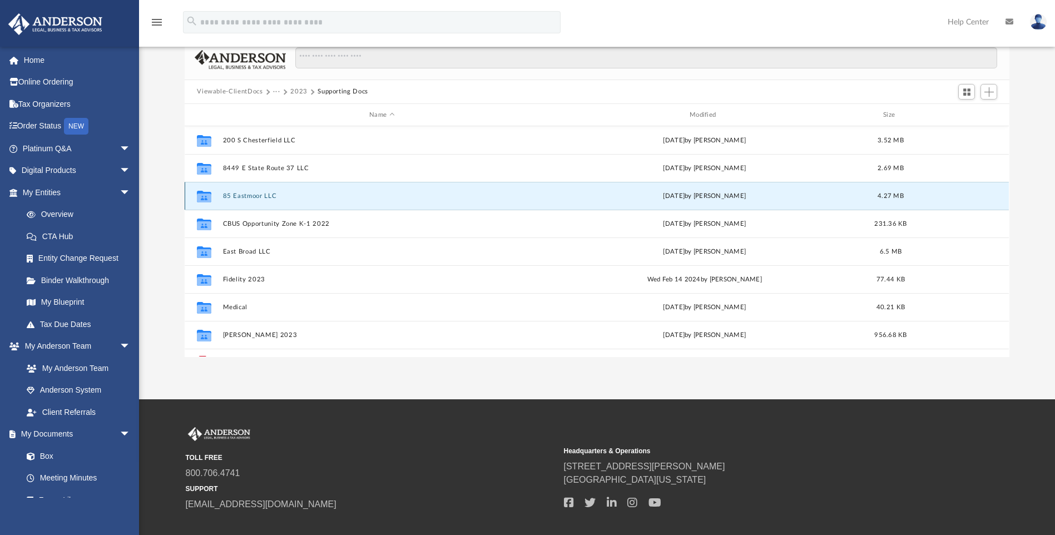
click at [242, 196] on button "85 Eastmoor LLC" at bounding box center [382, 195] width 318 height 7
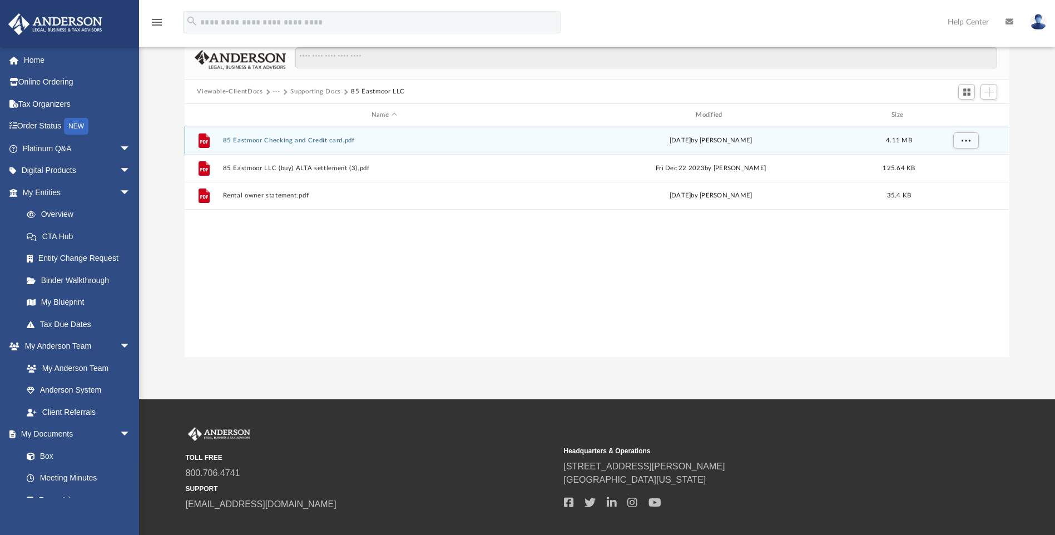
click at [283, 138] on button "85 Eastmoor Checking and Credit card.pdf" at bounding box center [384, 140] width 322 height 7
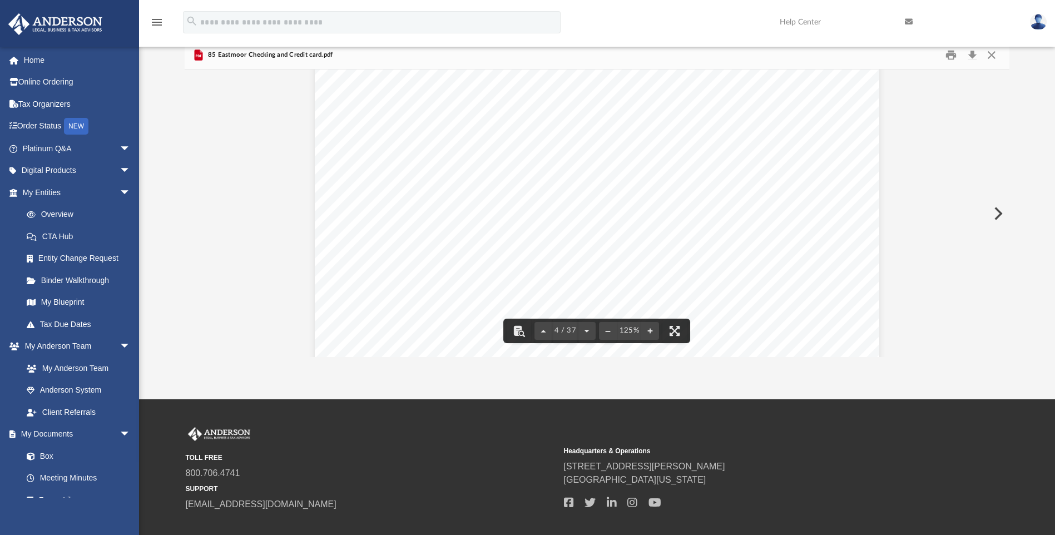
scroll to position [2521, 0]
click at [947, 56] on button "Print" at bounding box center [951, 54] width 22 height 17
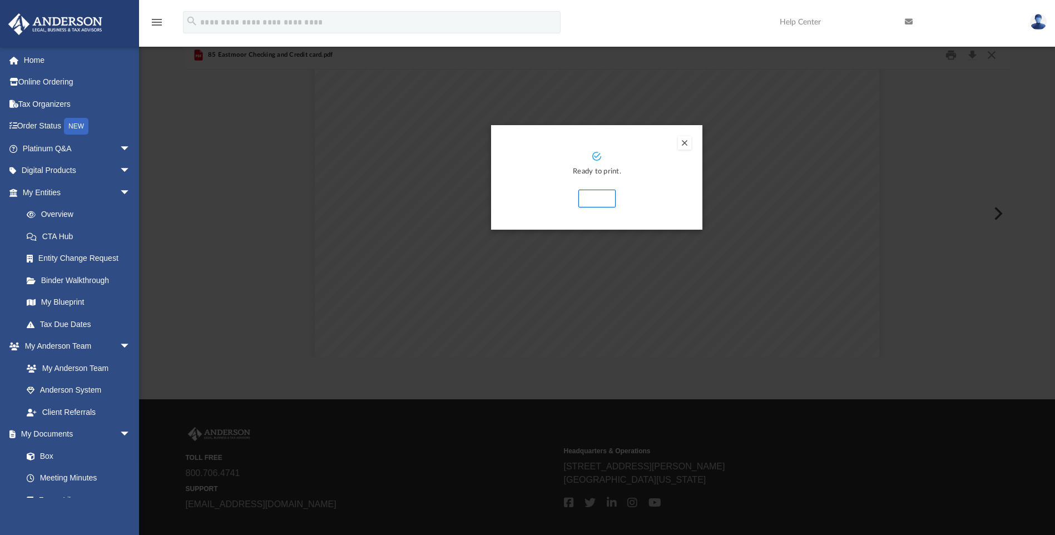
click at [688, 148] on button "Preview" at bounding box center [684, 142] width 13 height 13
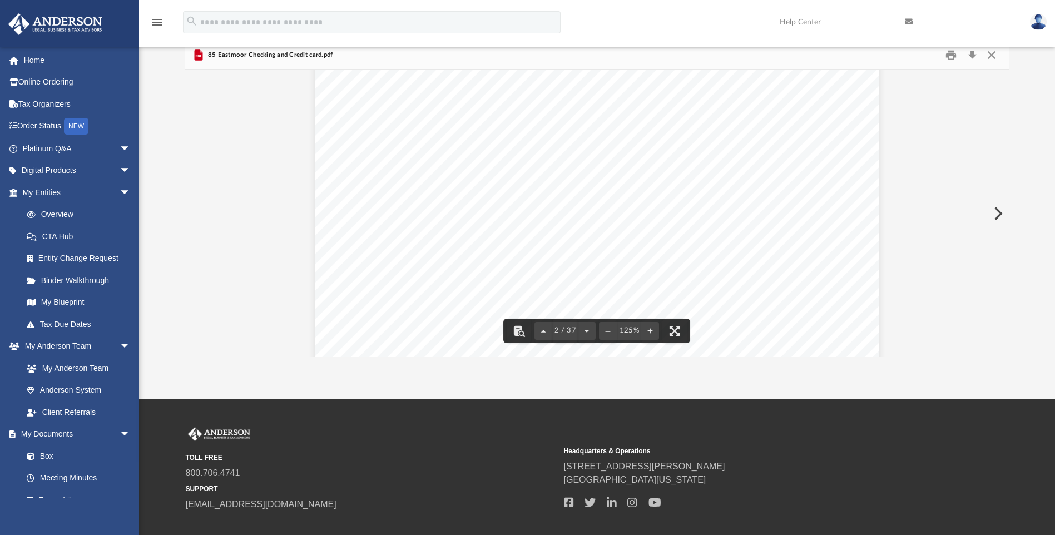
scroll to position [0, 0]
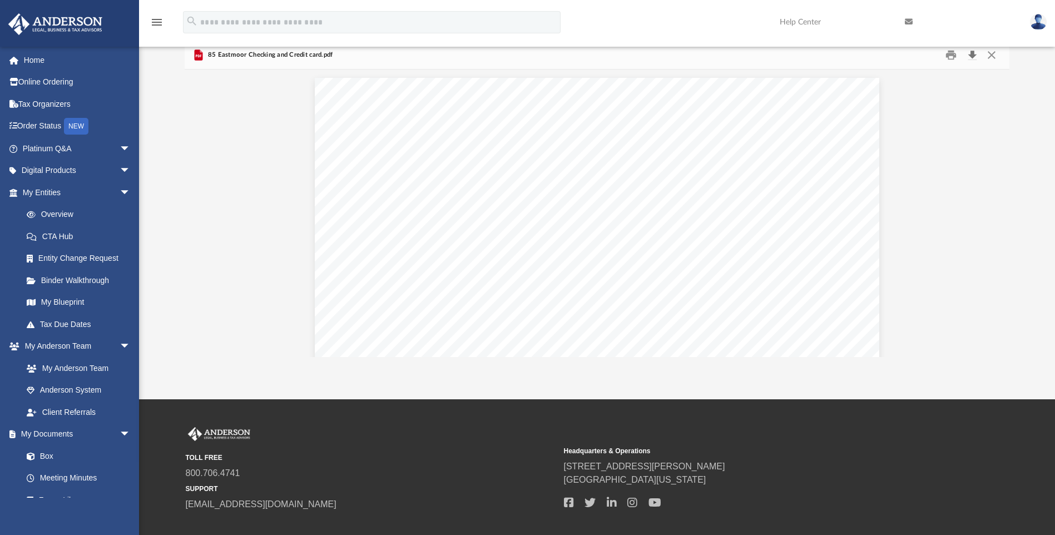
click at [972, 53] on button "Download" at bounding box center [972, 54] width 20 height 17
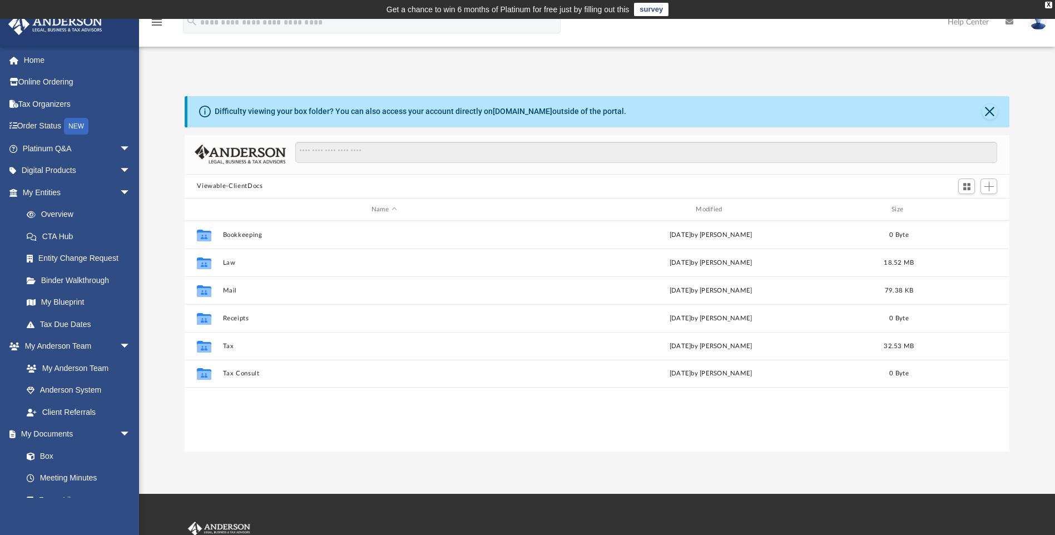
scroll to position [245, 817]
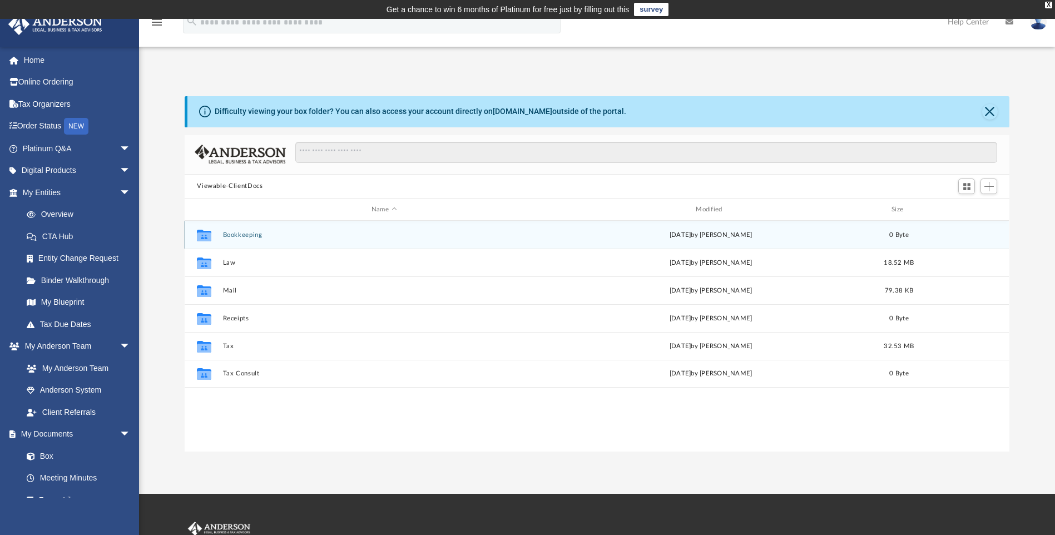
click at [241, 235] on button "Bookkeeping" at bounding box center [384, 234] width 322 height 7
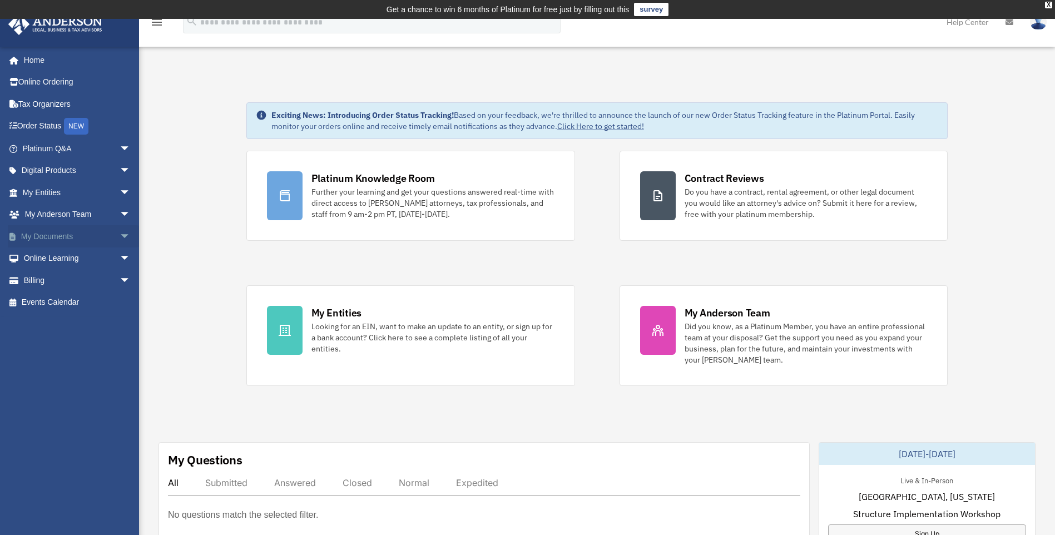
click at [47, 234] on link "My Documents arrow_drop_down" at bounding box center [78, 236] width 140 height 22
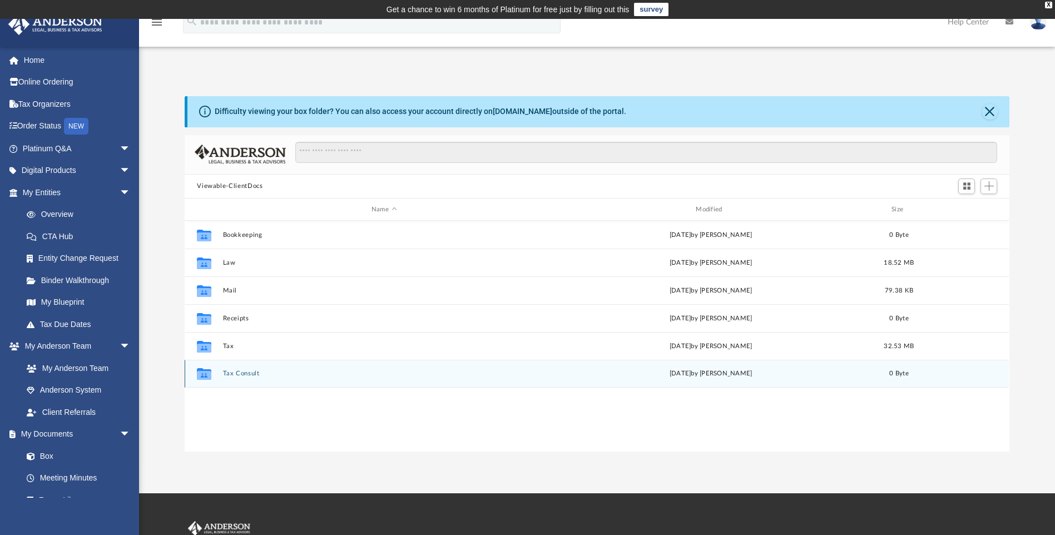
scroll to position [245, 817]
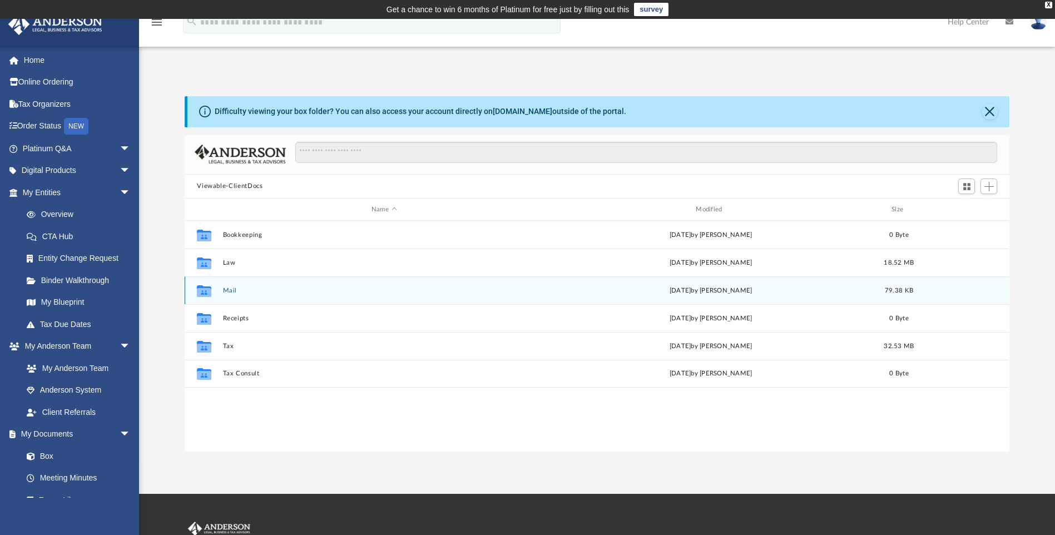
click at [228, 291] on button "Mail" at bounding box center [384, 290] width 322 height 7
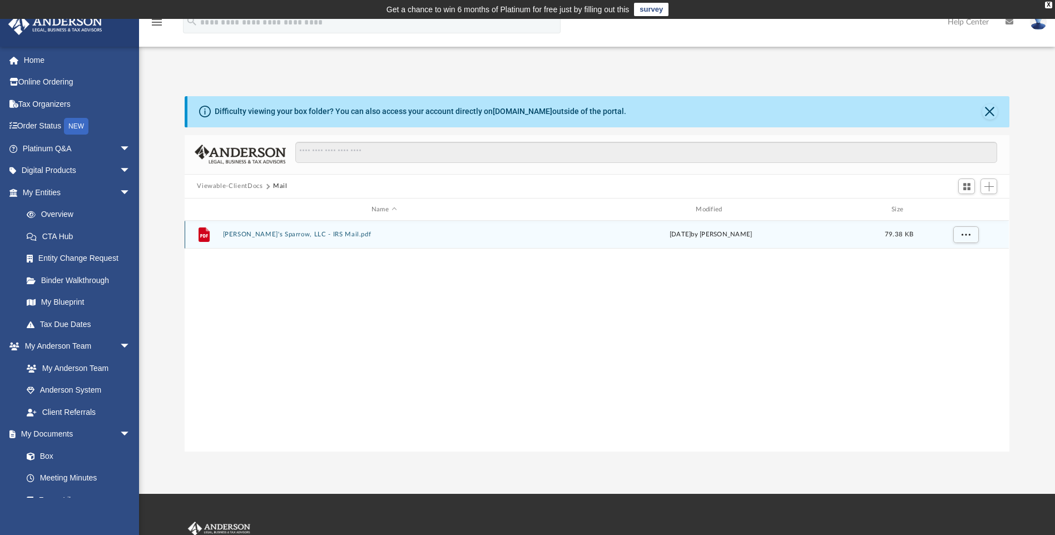
click at [266, 234] on button "Henslow's Sparrow, LLC - IRS Mail.pdf" at bounding box center [384, 234] width 322 height 7
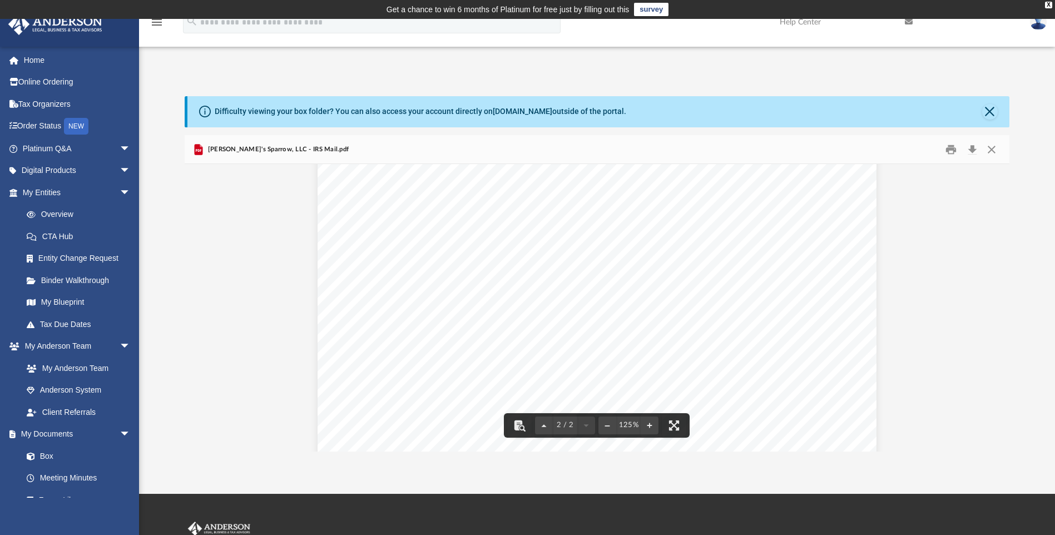
scroll to position [1211, 0]
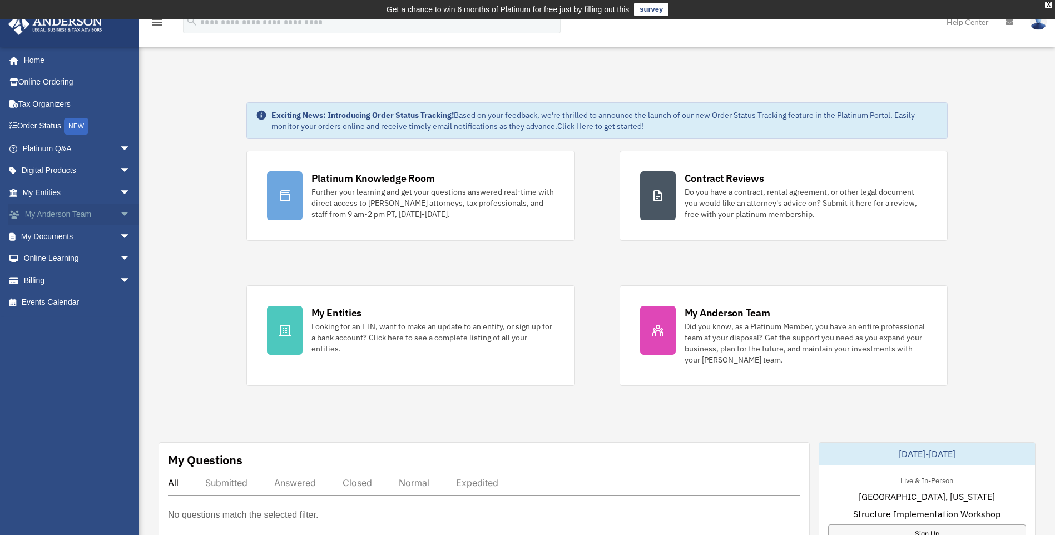
click at [120, 212] on span "arrow_drop_down" at bounding box center [131, 215] width 22 height 23
click at [120, 300] on span "arrow_drop_down" at bounding box center [131, 302] width 22 height 23
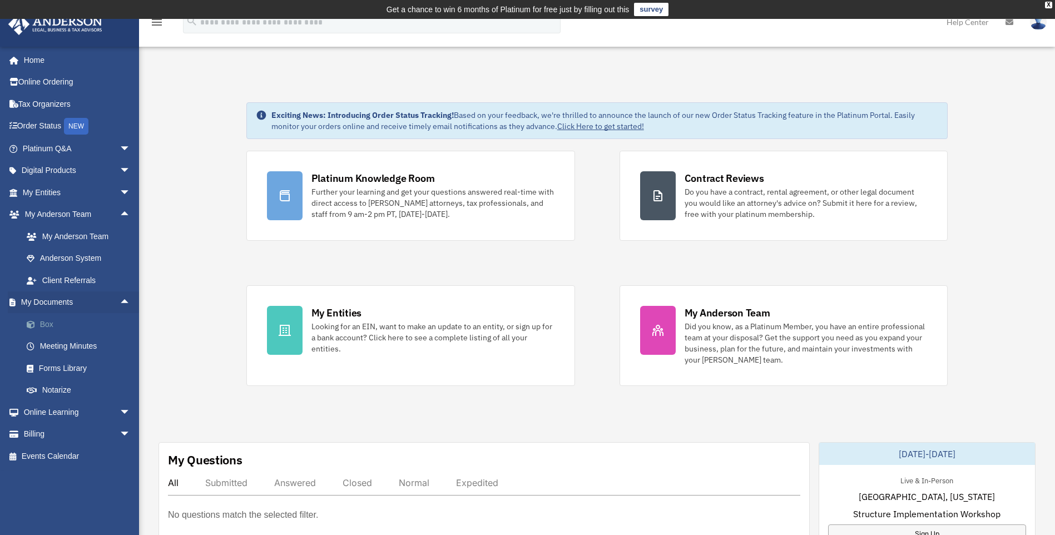
click at [51, 323] on link "Box" at bounding box center [82, 324] width 132 height 22
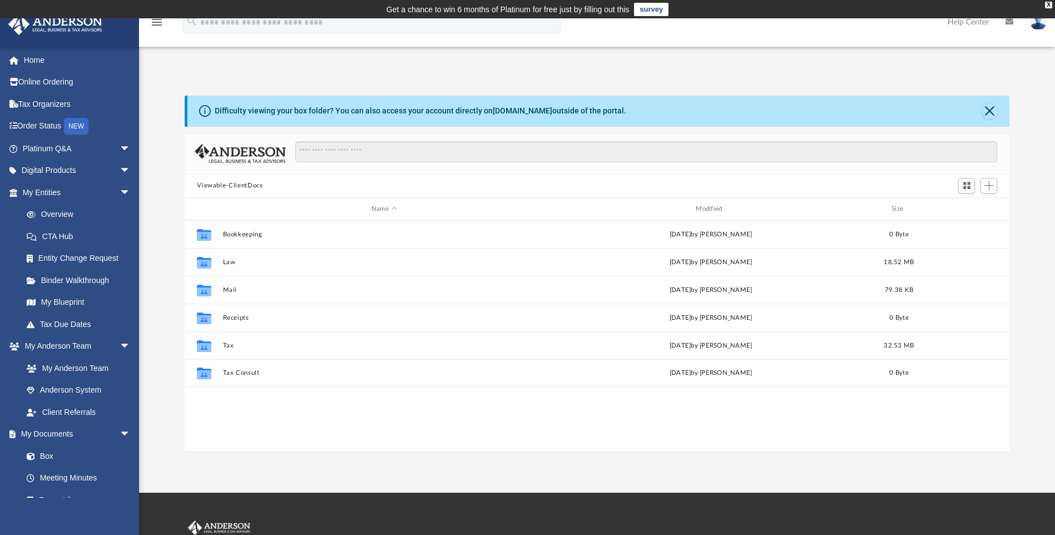
scroll to position [245, 817]
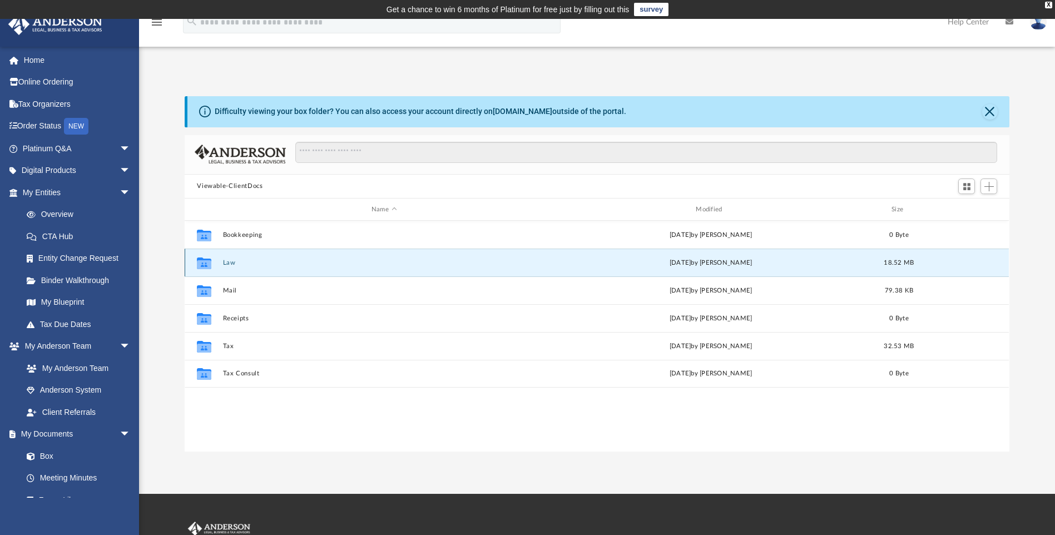
click at [225, 261] on button "Law" at bounding box center [384, 262] width 322 height 7
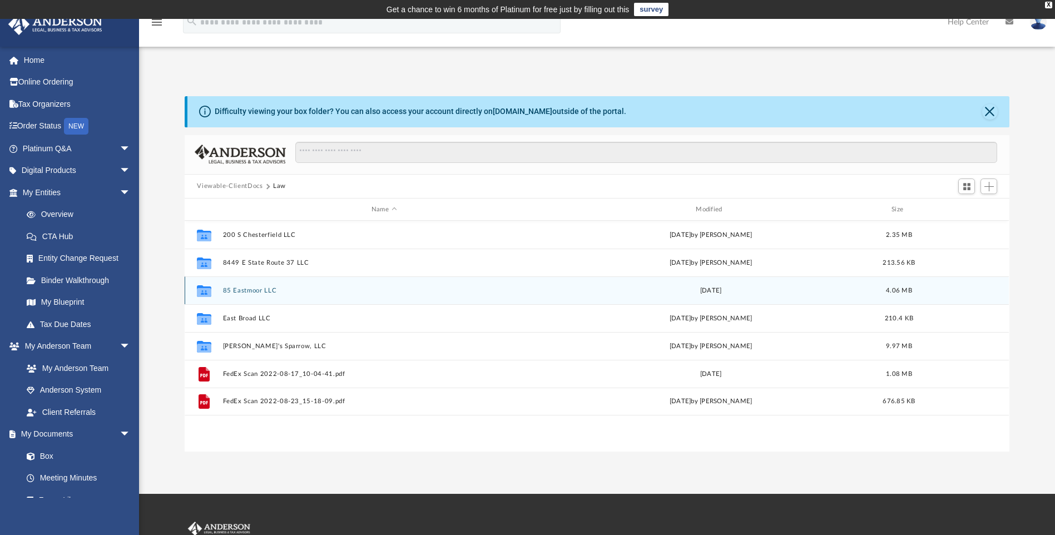
click at [248, 291] on button "85 Eastmoor LLC" at bounding box center [384, 290] width 322 height 7
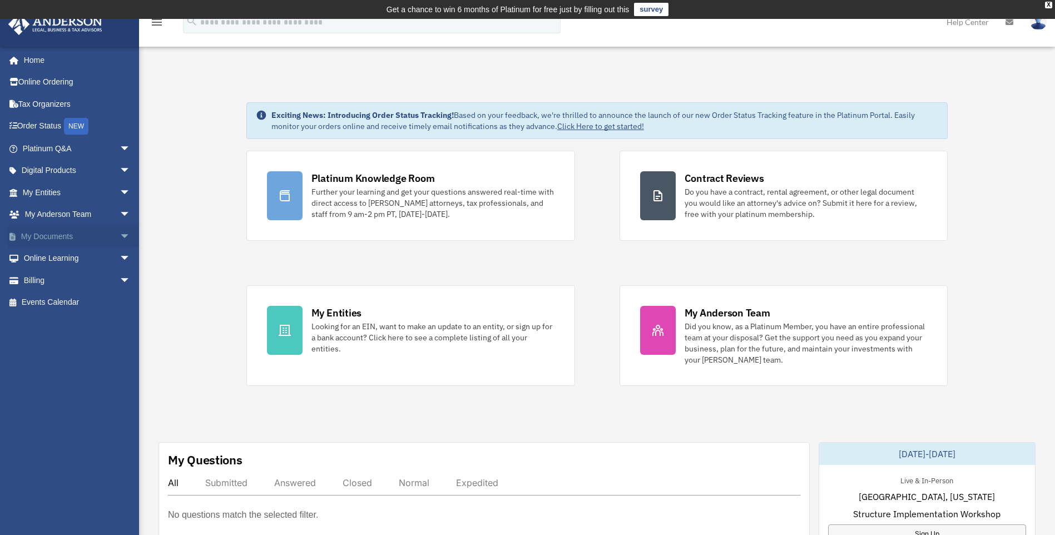
click at [120, 235] on span "arrow_drop_down" at bounding box center [131, 236] width 22 height 23
click at [47, 257] on link "Box" at bounding box center [82, 259] width 132 height 22
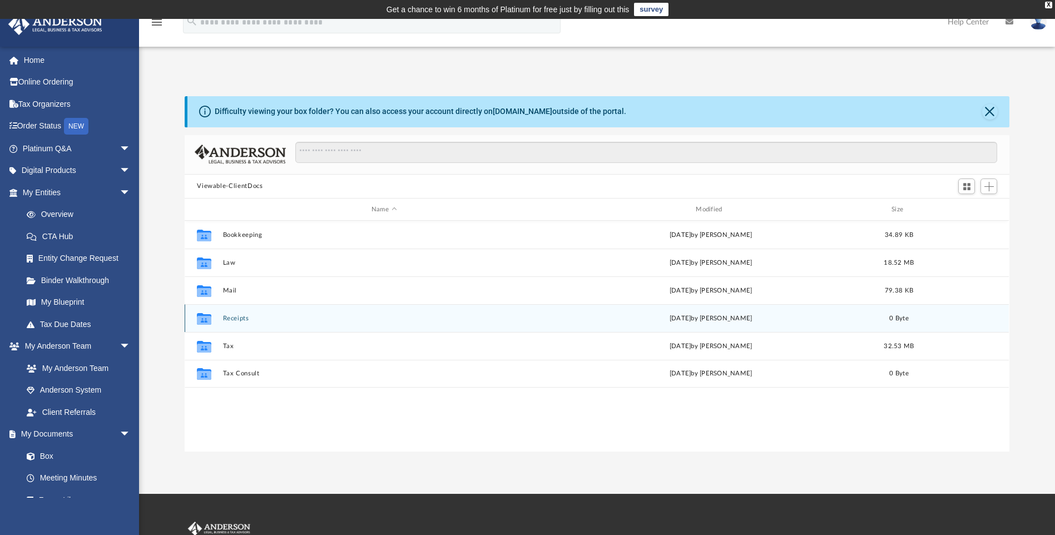
scroll to position [245, 817]
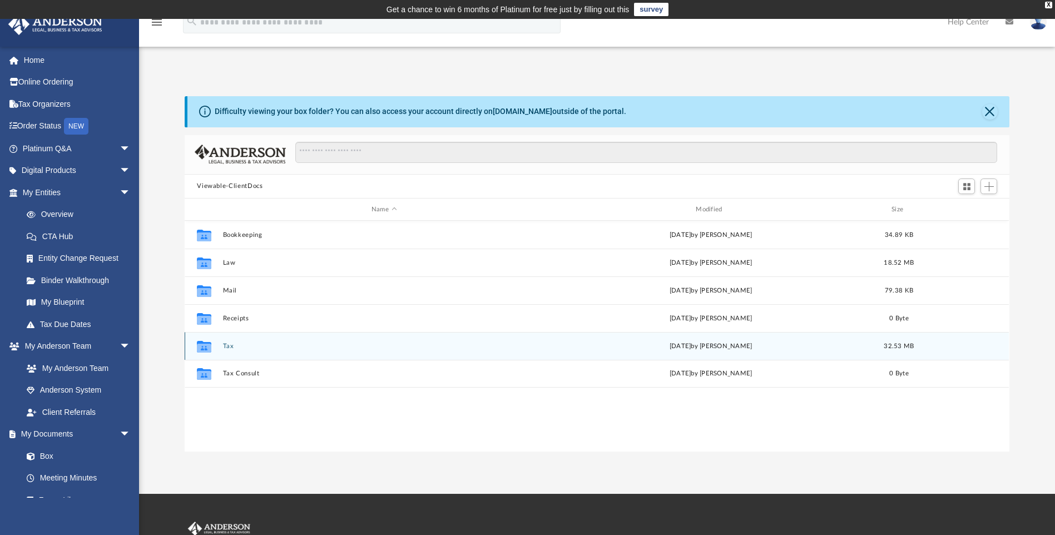
click at [229, 346] on button "Tax" at bounding box center [384, 346] width 322 height 7
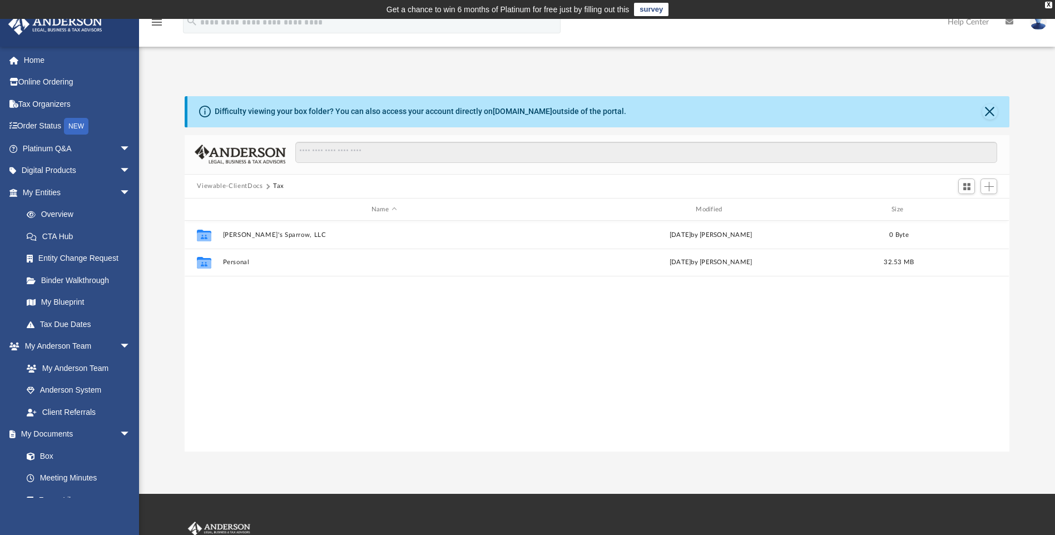
click at [242, 182] on button "Viewable-ClientDocs" at bounding box center [230, 186] width 66 height 10
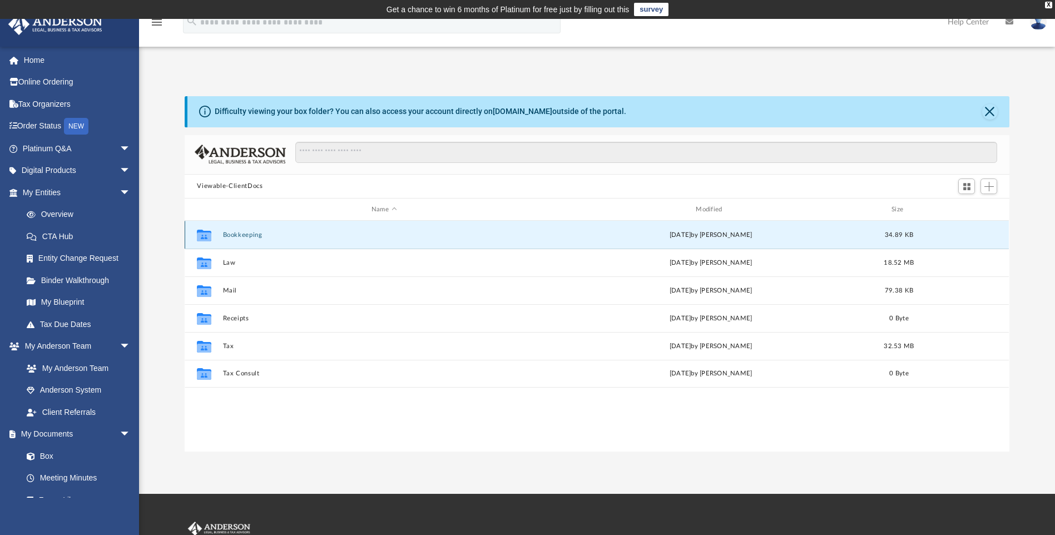
click at [238, 234] on button "Bookkeeping" at bounding box center [384, 234] width 322 height 7
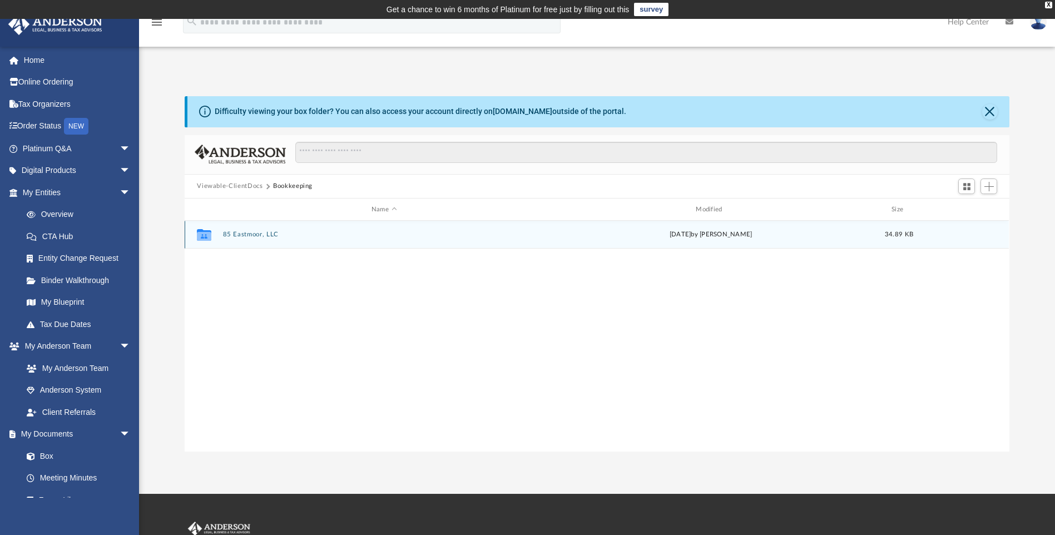
click at [255, 235] on button "85 Eastmoor, LLC" at bounding box center [384, 234] width 322 height 7
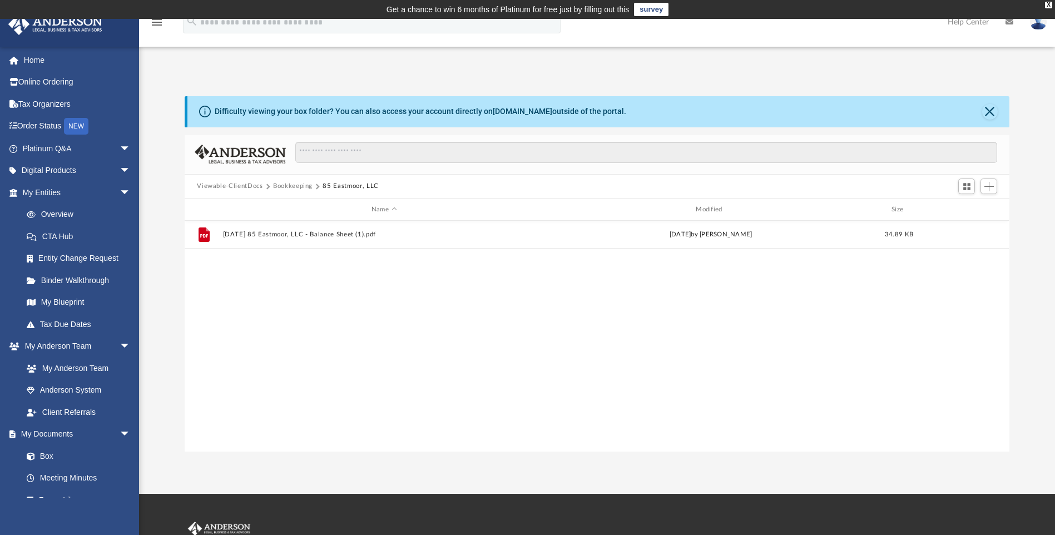
click at [289, 184] on button "Bookkeeping" at bounding box center [292, 186] width 39 height 10
click at [245, 182] on button "Viewable-ClientDocs" at bounding box center [230, 186] width 66 height 10
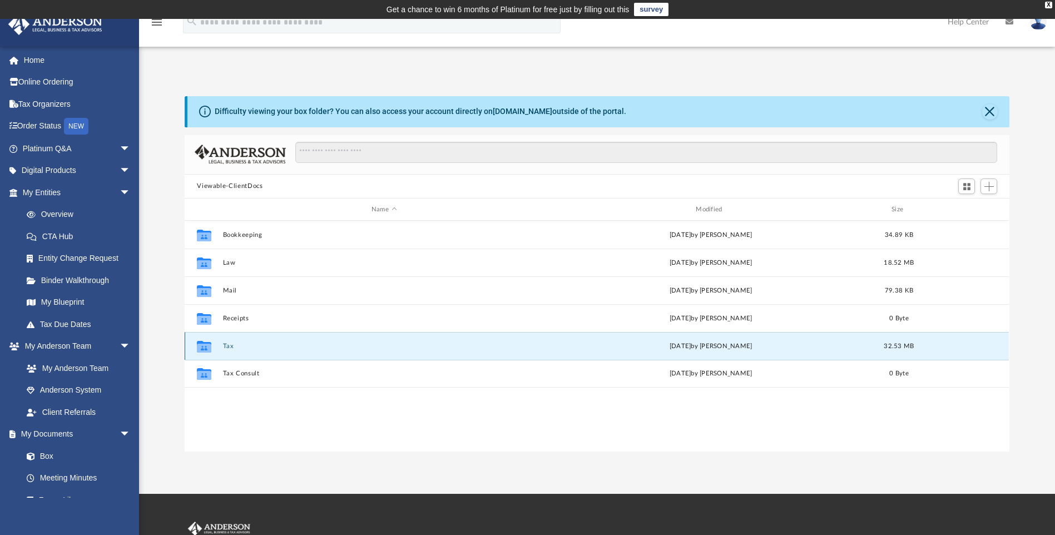
click at [229, 344] on button "Tax" at bounding box center [384, 346] width 322 height 7
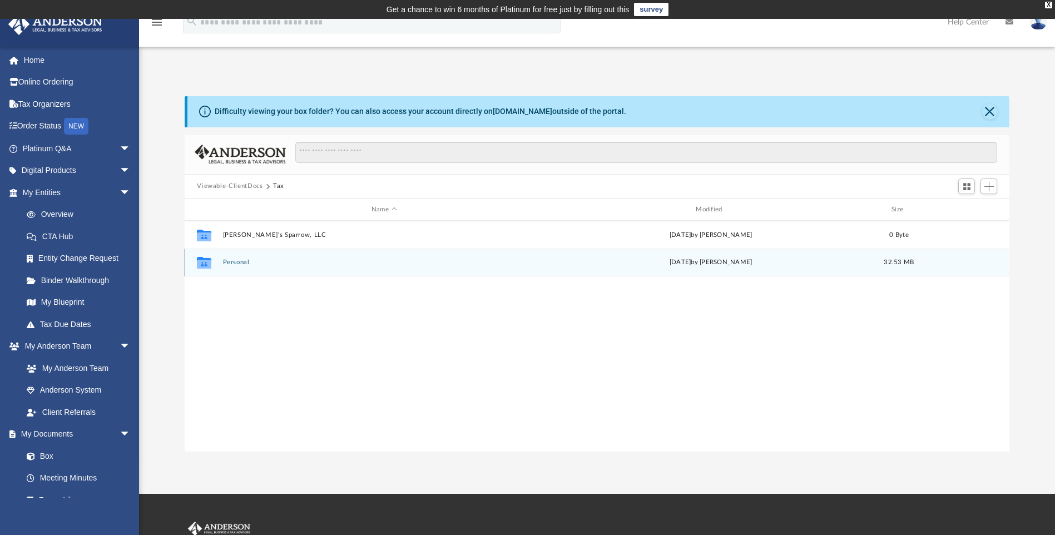
click at [238, 263] on button "Personal" at bounding box center [384, 262] width 322 height 7
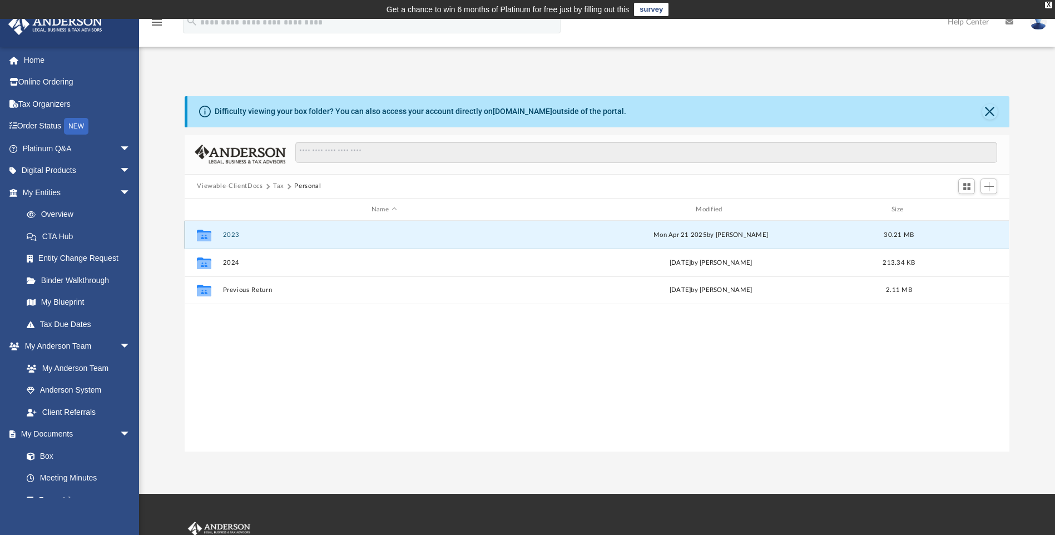
click at [227, 235] on button "2023" at bounding box center [384, 234] width 322 height 7
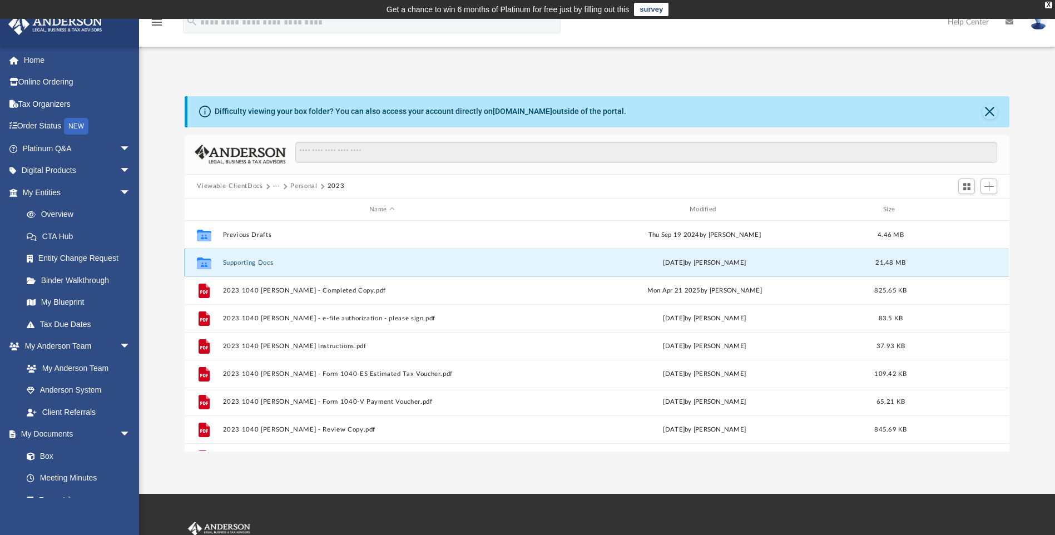
click at [268, 263] on button "Supporting Docs" at bounding box center [382, 262] width 318 height 7
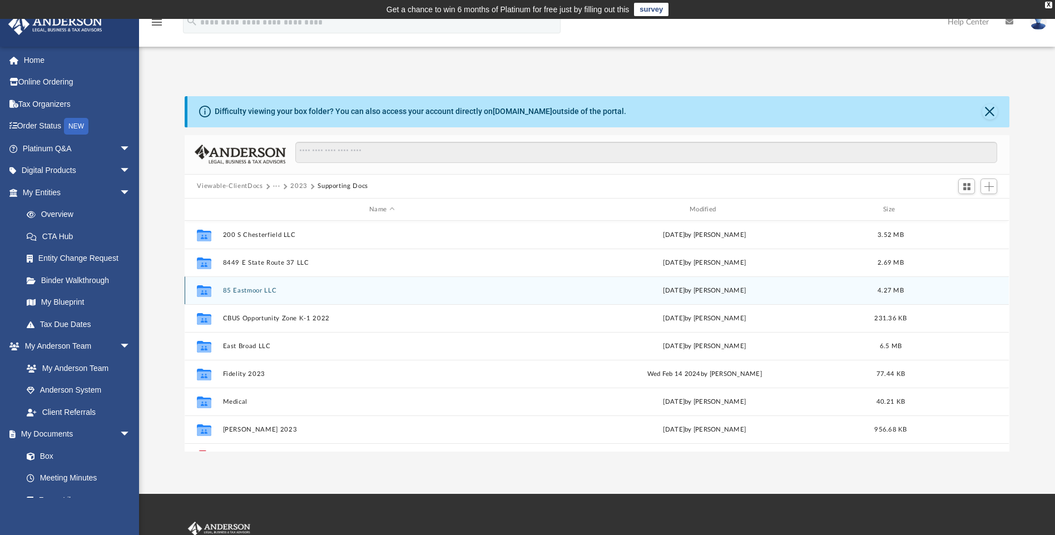
click at [266, 291] on button "85 Eastmoor LLC" at bounding box center [382, 290] width 318 height 7
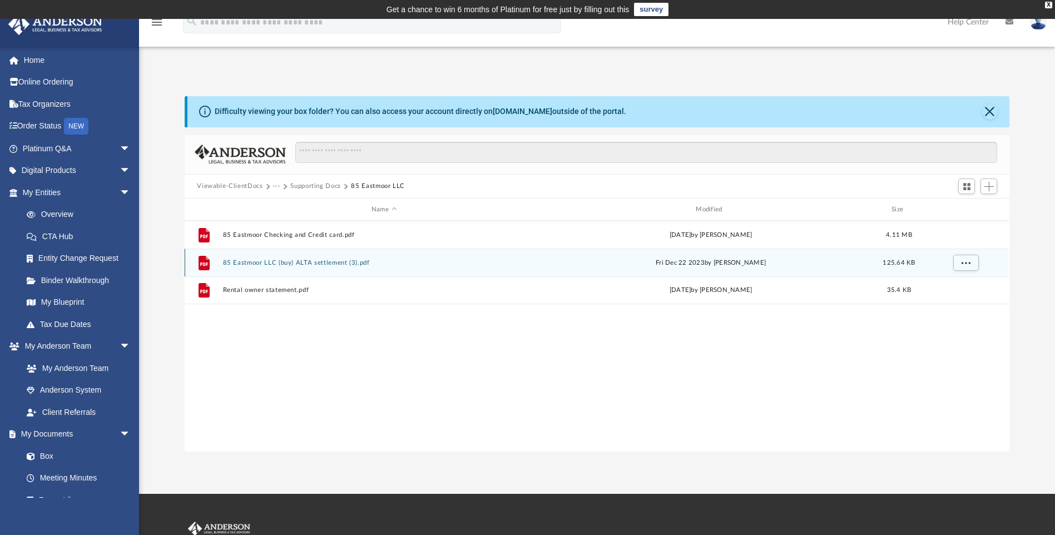
click at [344, 263] on button "85 Eastmoor LLC (buy) ALTA settlement (3).pdf" at bounding box center [384, 262] width 322 height 7
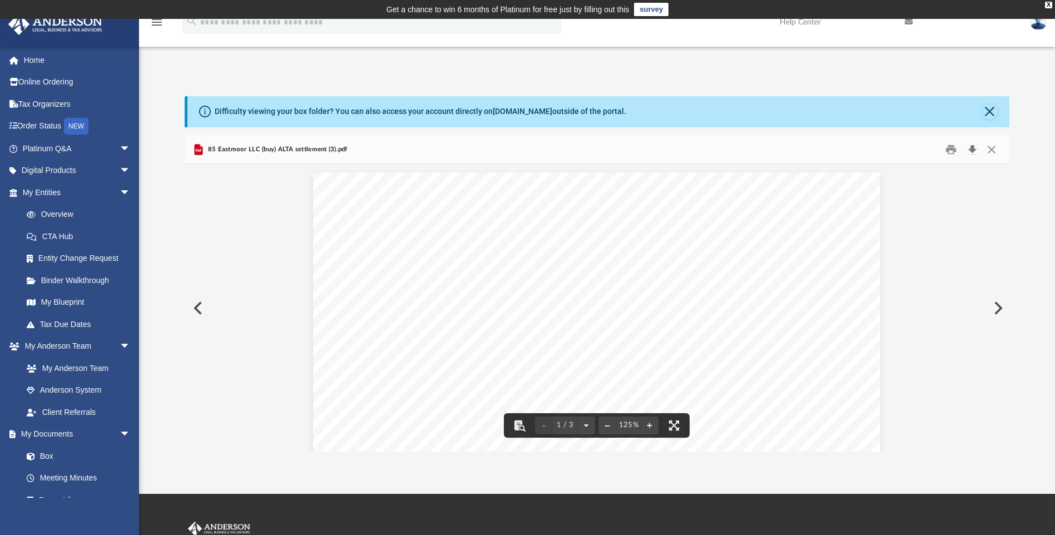
click at [971, 147] on button "Download" at bounding box center [972, 149] width 20 height 17
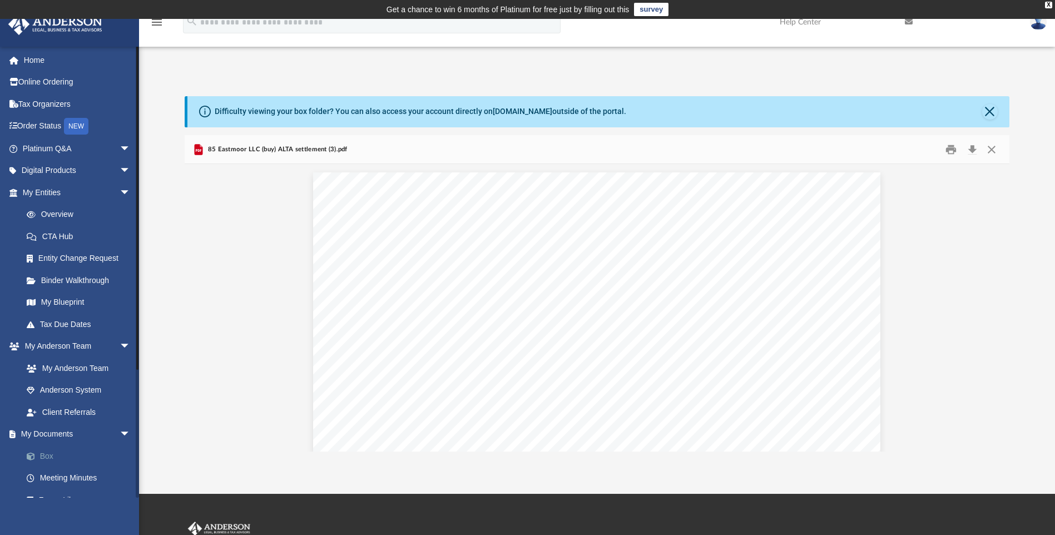
click at [44, 454] on link "Box" at bounding box center [82, 456] width 132 height 22
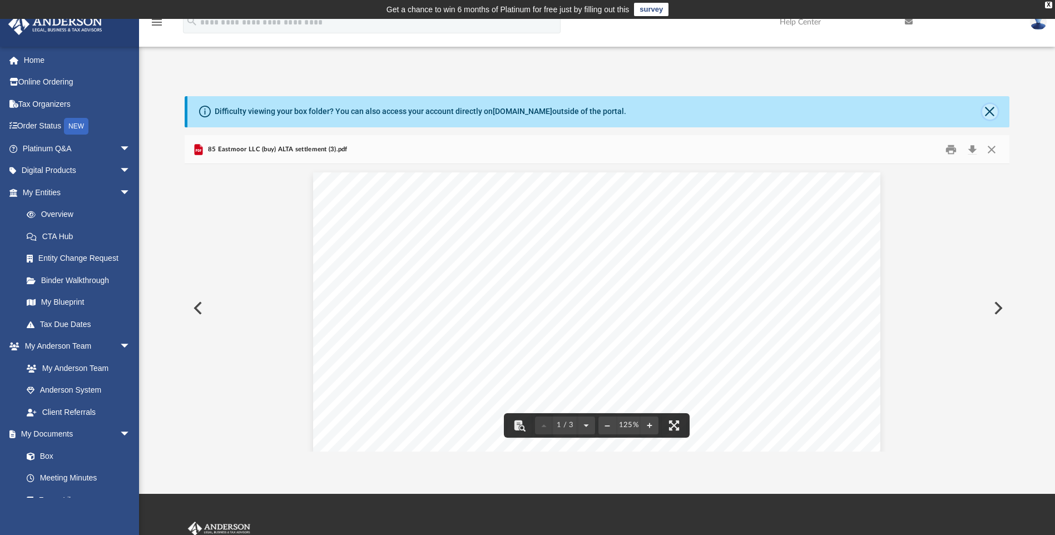
click at [991, 111] on button "Close" at bounding box center [990, 112] width 16 height 16
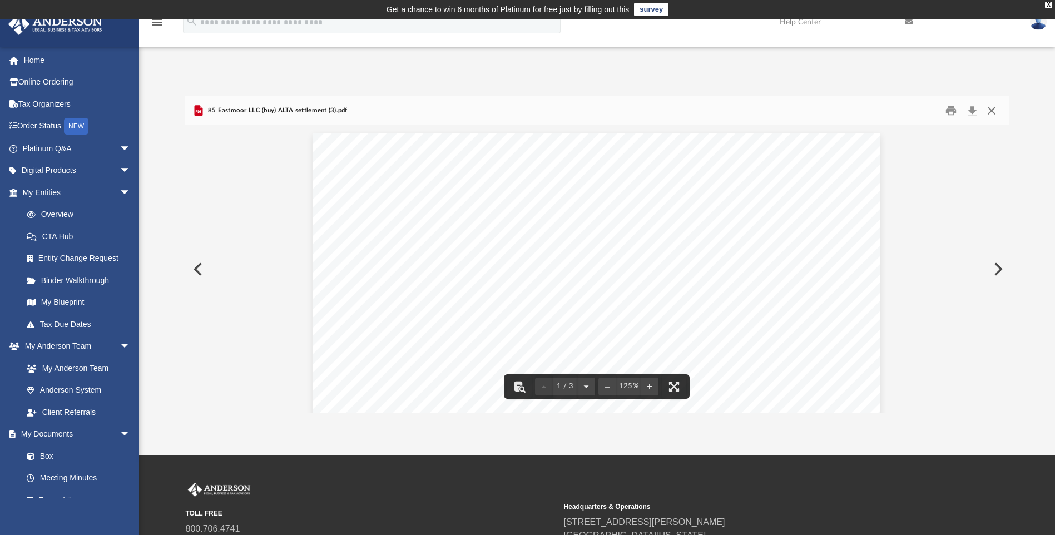
click at [991, 109] on button "Close" at bounding box center [992, 110] width 20 height 17
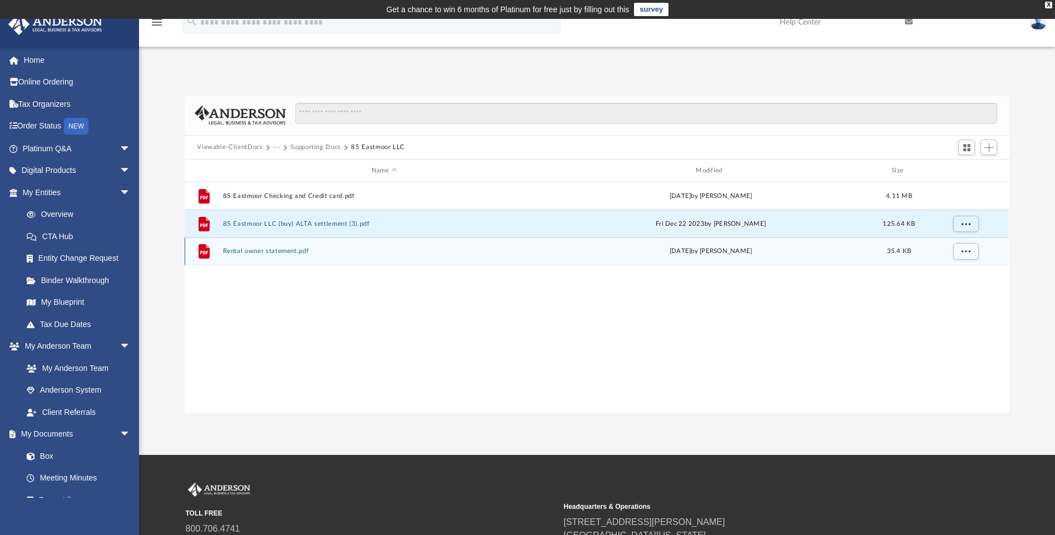
click at [260, 250] on button "Rental owner statement.pdf" at bounding box center [384, 251] width 322 height 7
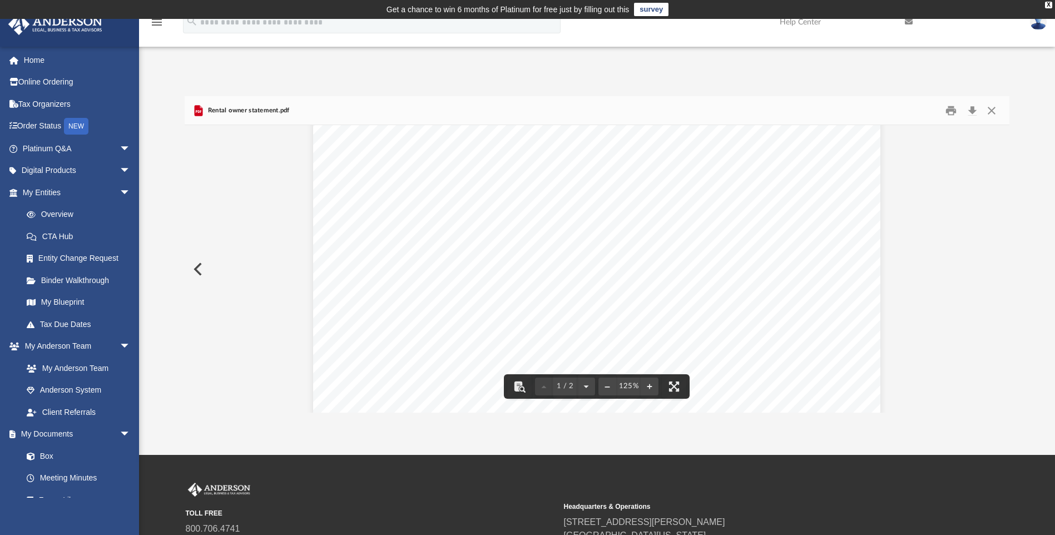
scroll to position [0, 0]
